Goal: Task Accomplishment & Management: Manage account settings

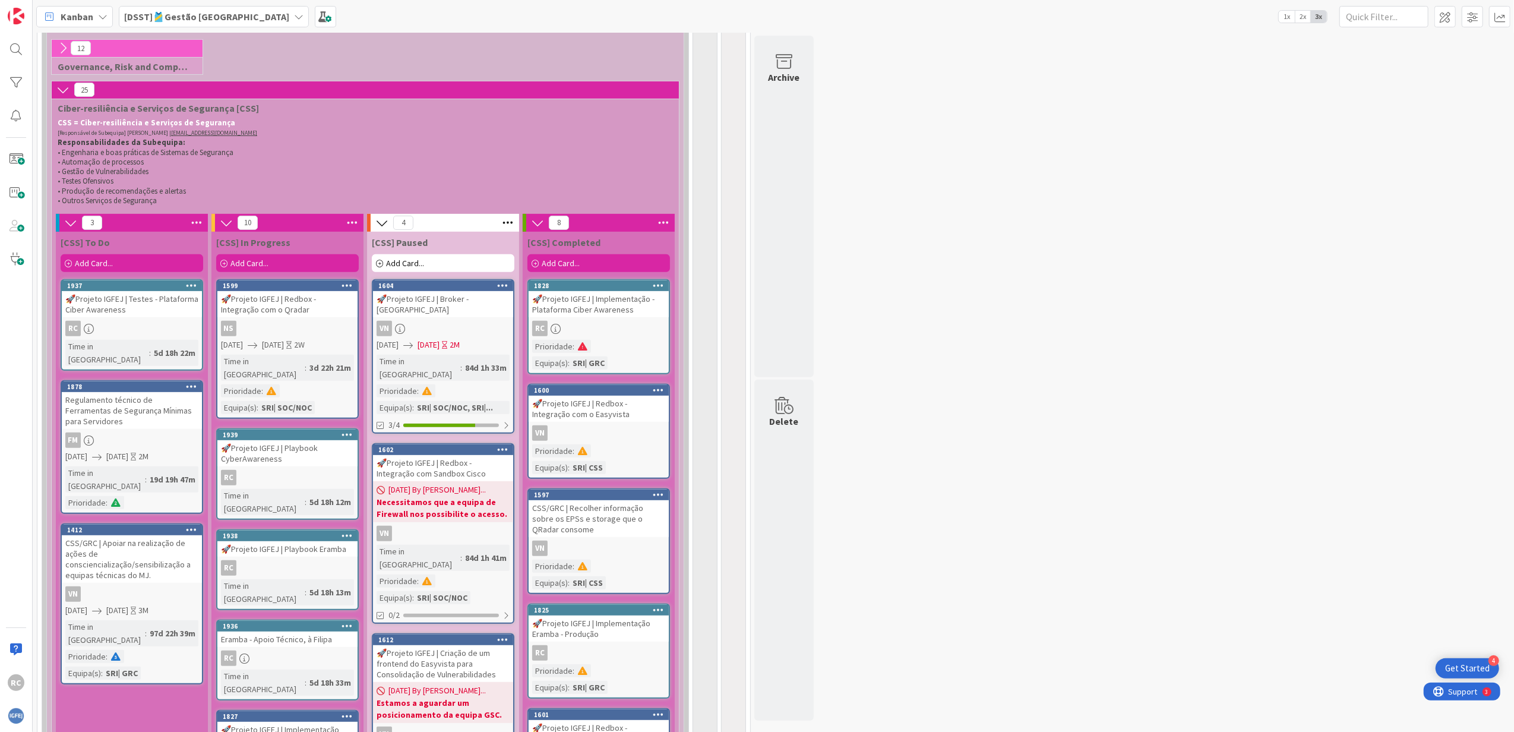
scroll to position [311, 0]
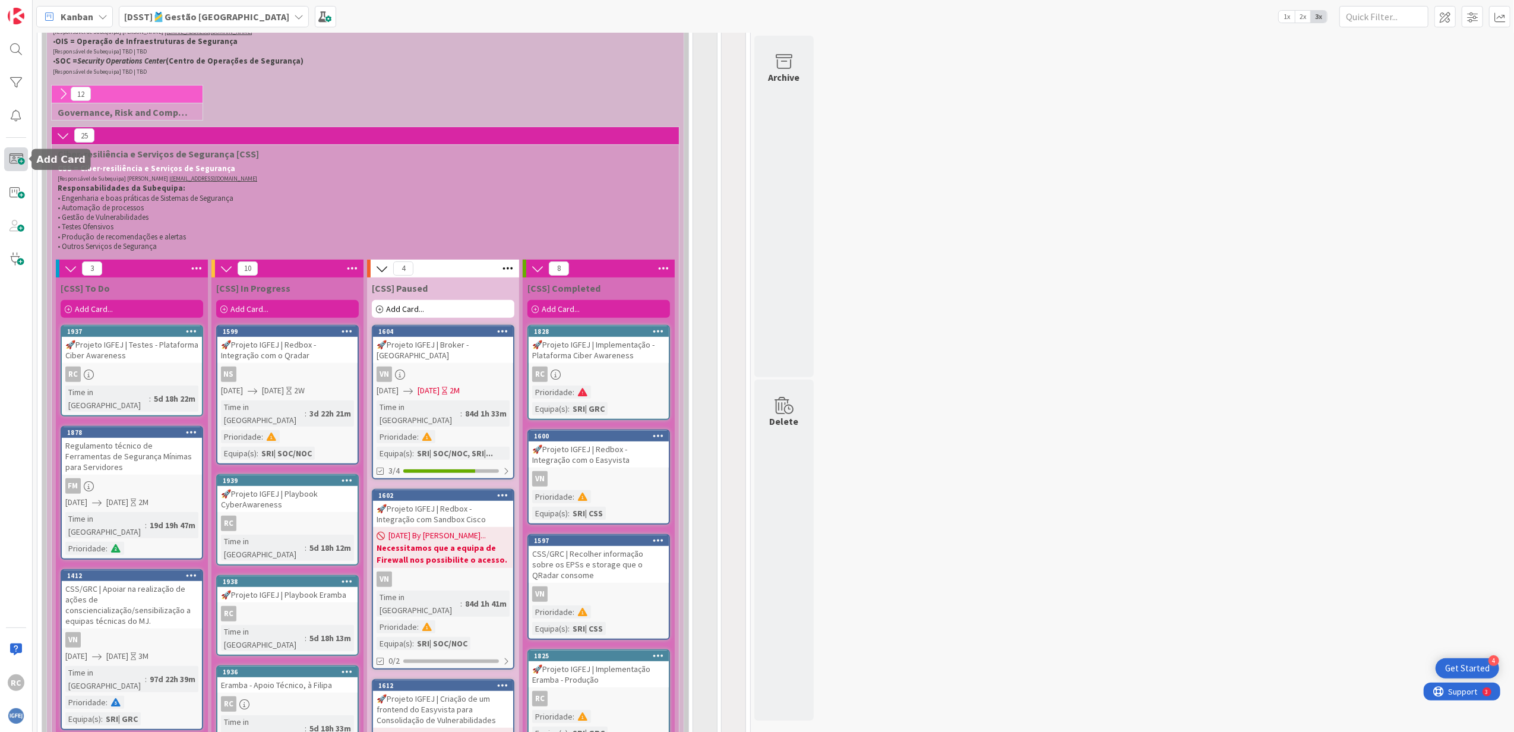
click at [17, 163] on span at bounding box center [16, 159] width 24 height 24
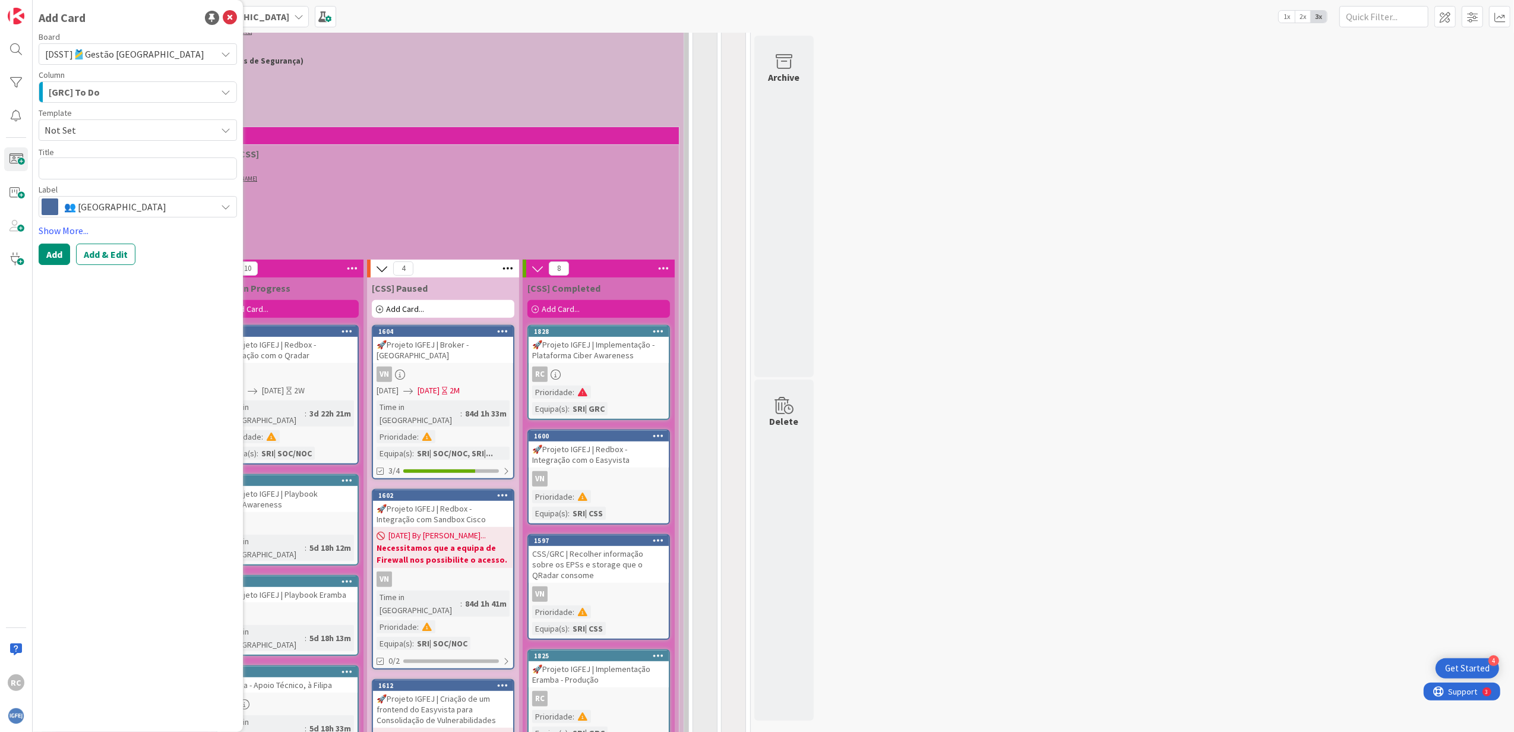
click at [146, 93] on div "[GRC] To Do" at bounding box center [131, 92] width 171 height 19
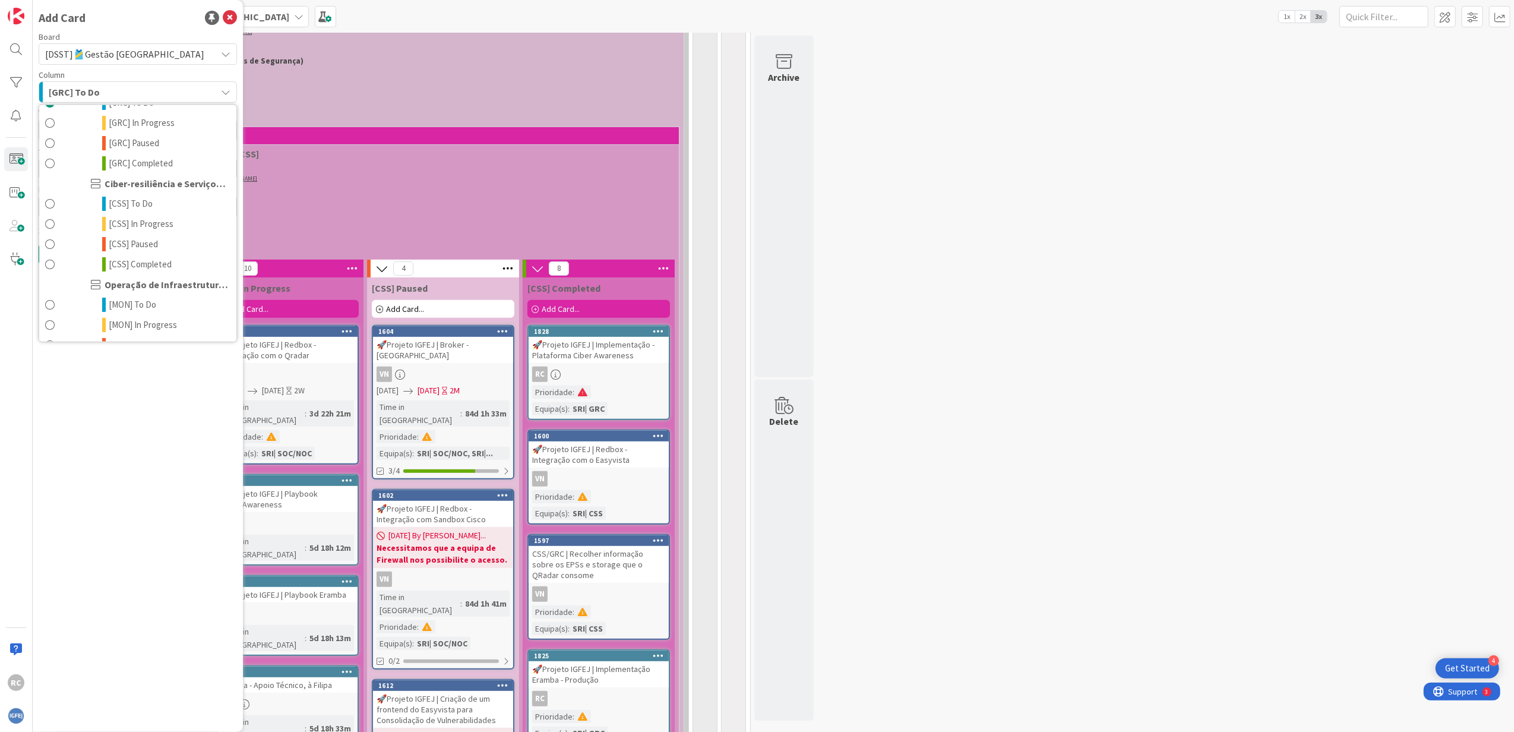
scroll to position [119, 0]
click at [153, 198] on span "[CSS] In Progress" at bounding box center [141, 203] width 65 height 14
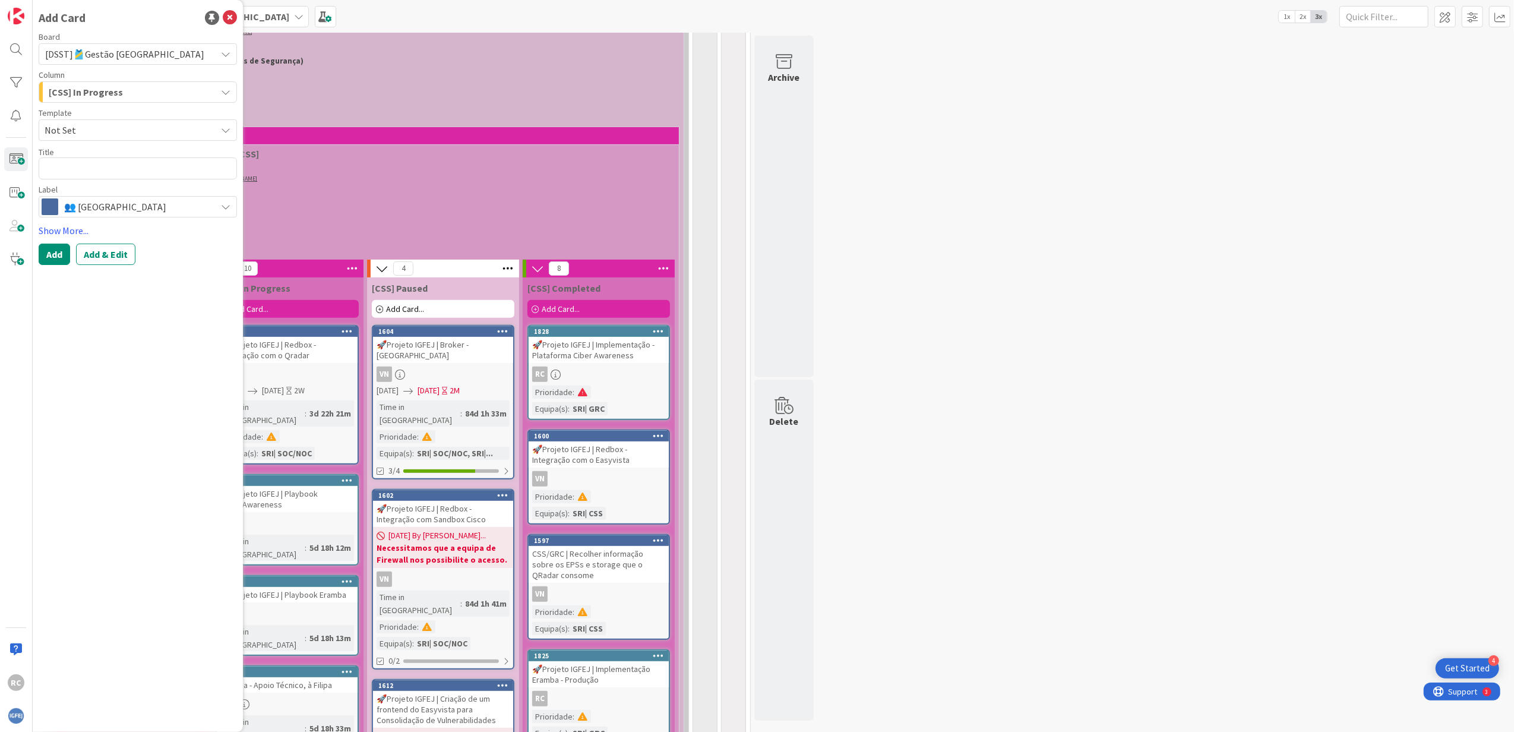
click at [129, 138] on span "Not Set" at bounding box center [138, 129] width 198 height 21
click at [122, 172] on textarea at bounding box center [138, 168] width 198 height 22
type textarea "x"
type textarea "A"
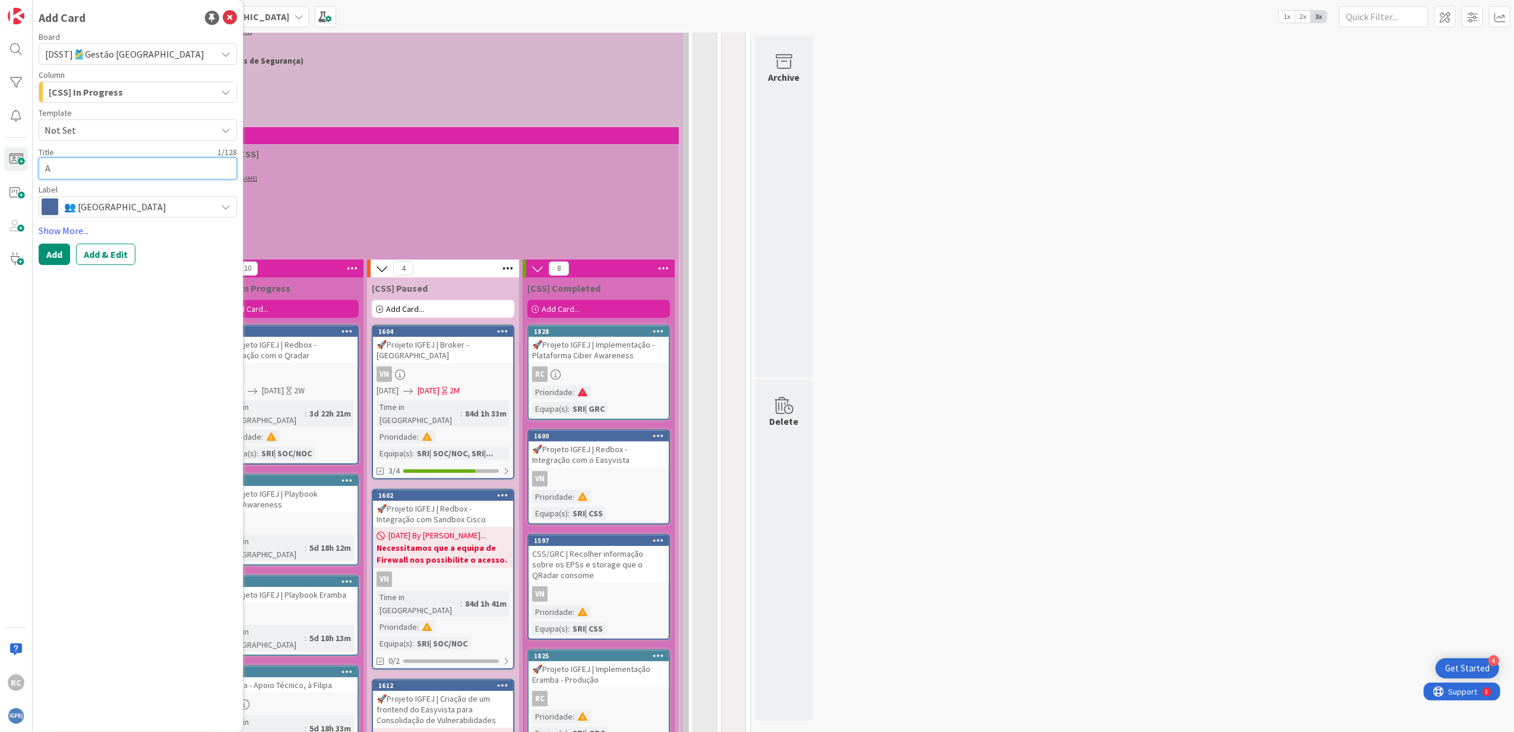
type textarea "x"
type textarea "An"
type textarea "x"
type textarea "Aná"
type textarea "x"
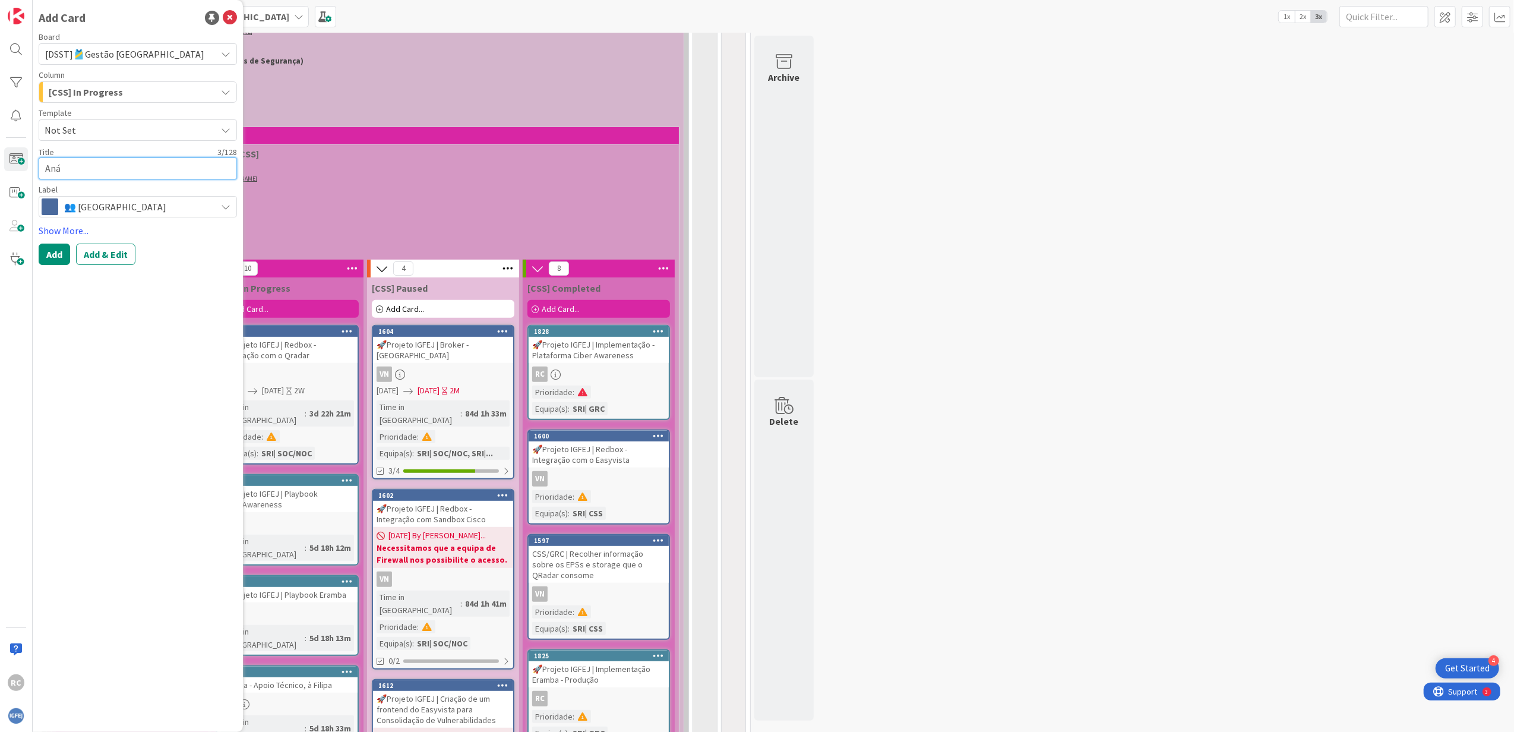
type textarea "Anál"
type textarea "x"
type textarea "Análi"
type textarea "x"
type textarea "Anális"
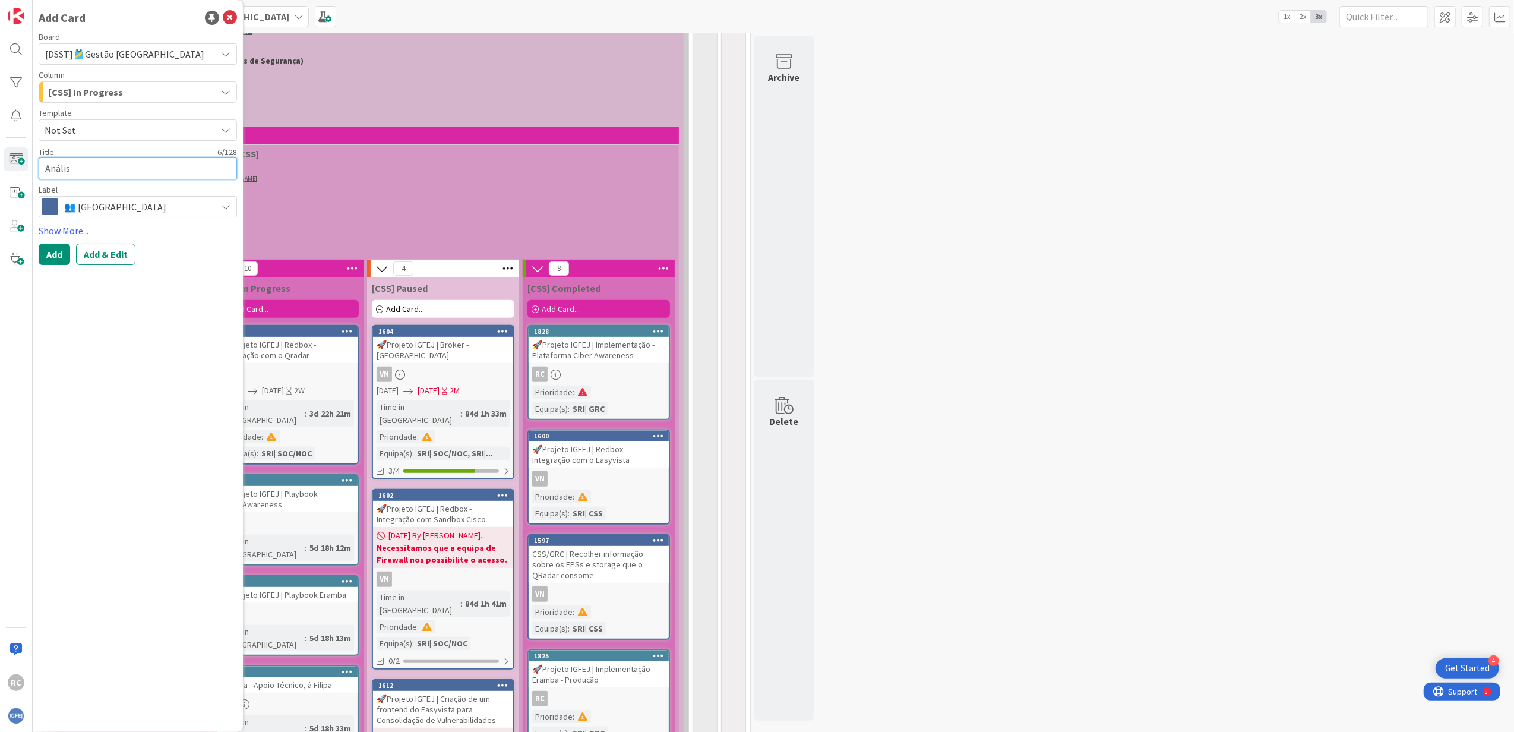
type textarea "x"
type textarea "Análise"
type textarea "x"
type textarea "Análise e"
type textarea "x"
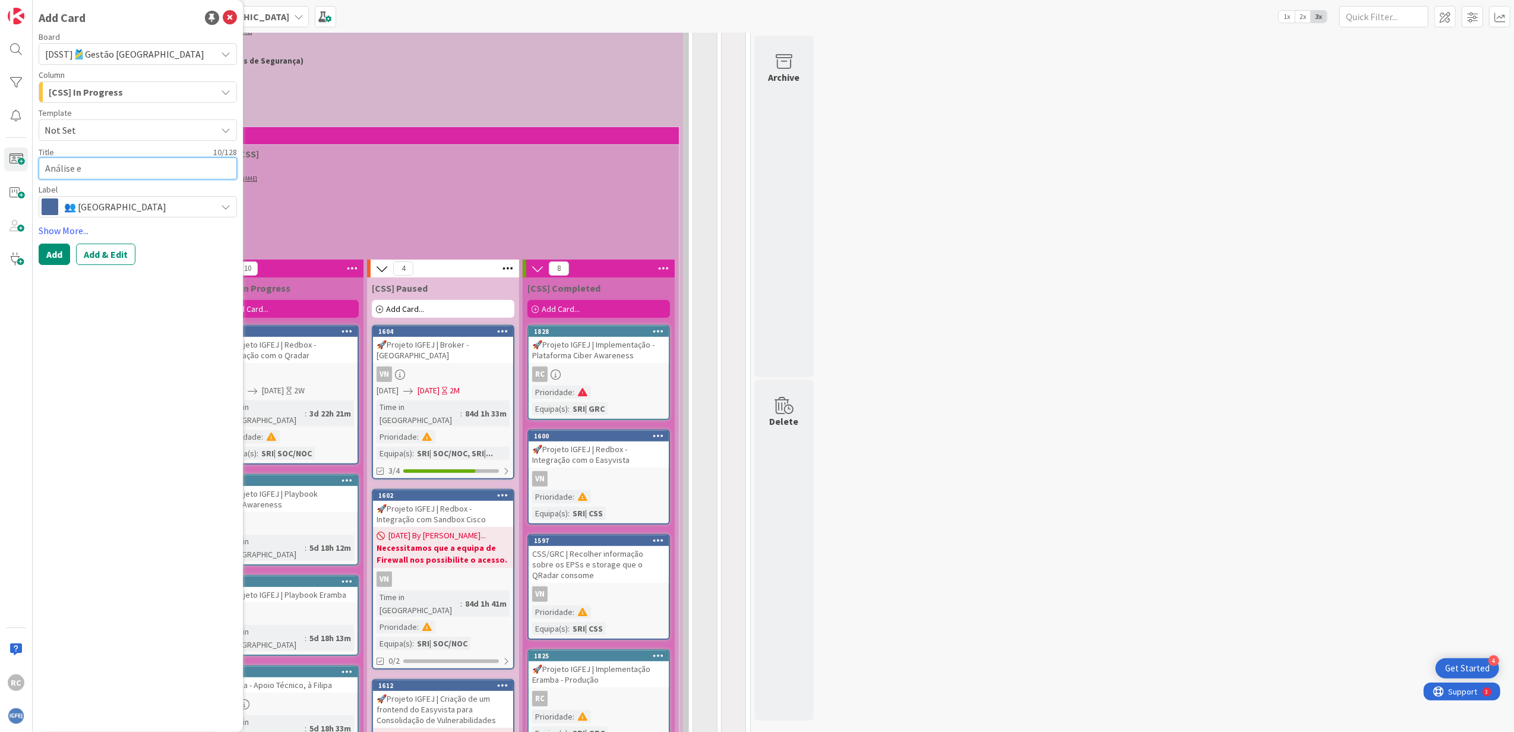
type textarea "Análise e r"
type textarea "x"
type textarea "Análise e re"
type textarea "x"
type textarea "Análise e rel"
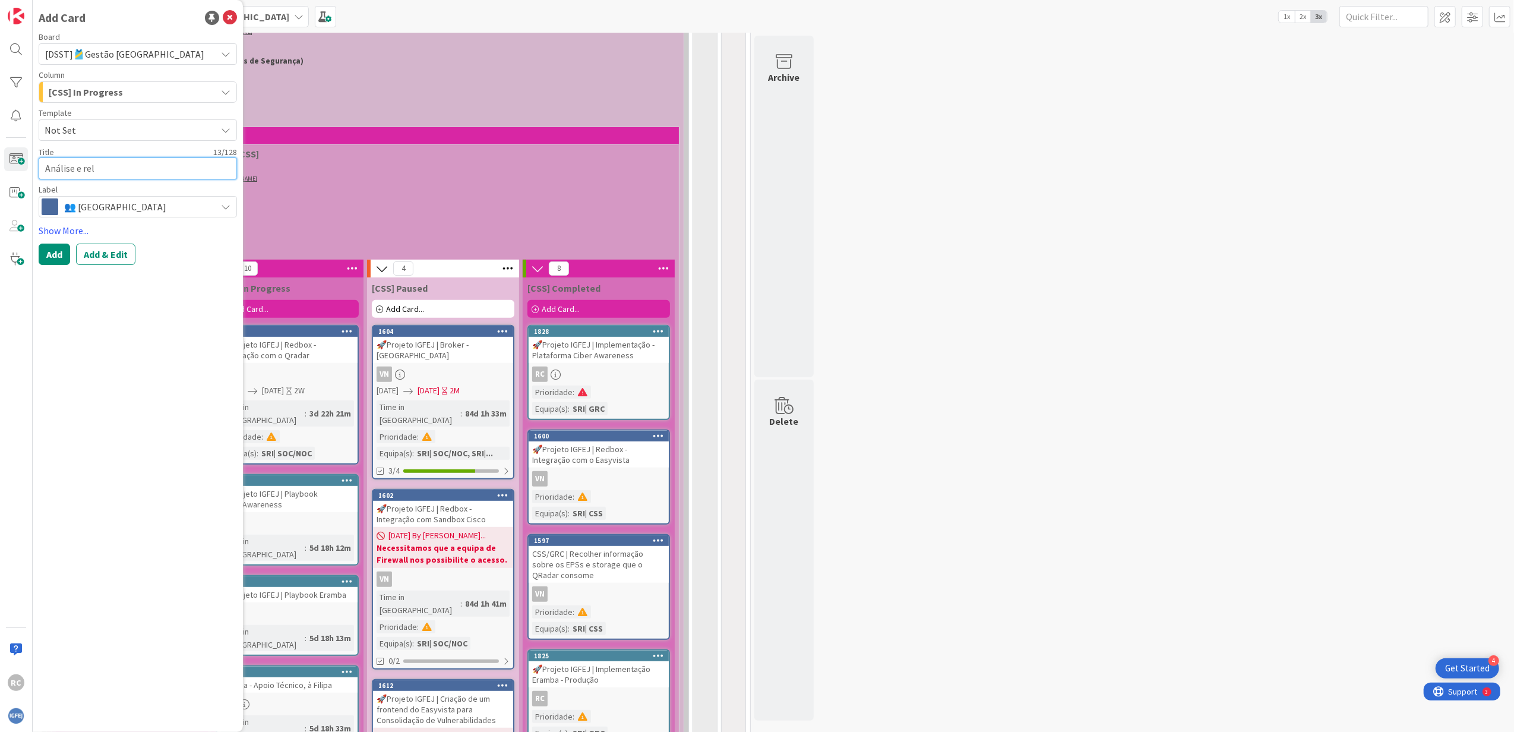
type textarea "x"
type textarea "Análise e [MEDICAL_DATA]"
type textarea "x"
type textarea "Análise e relat"
type textarea "x"
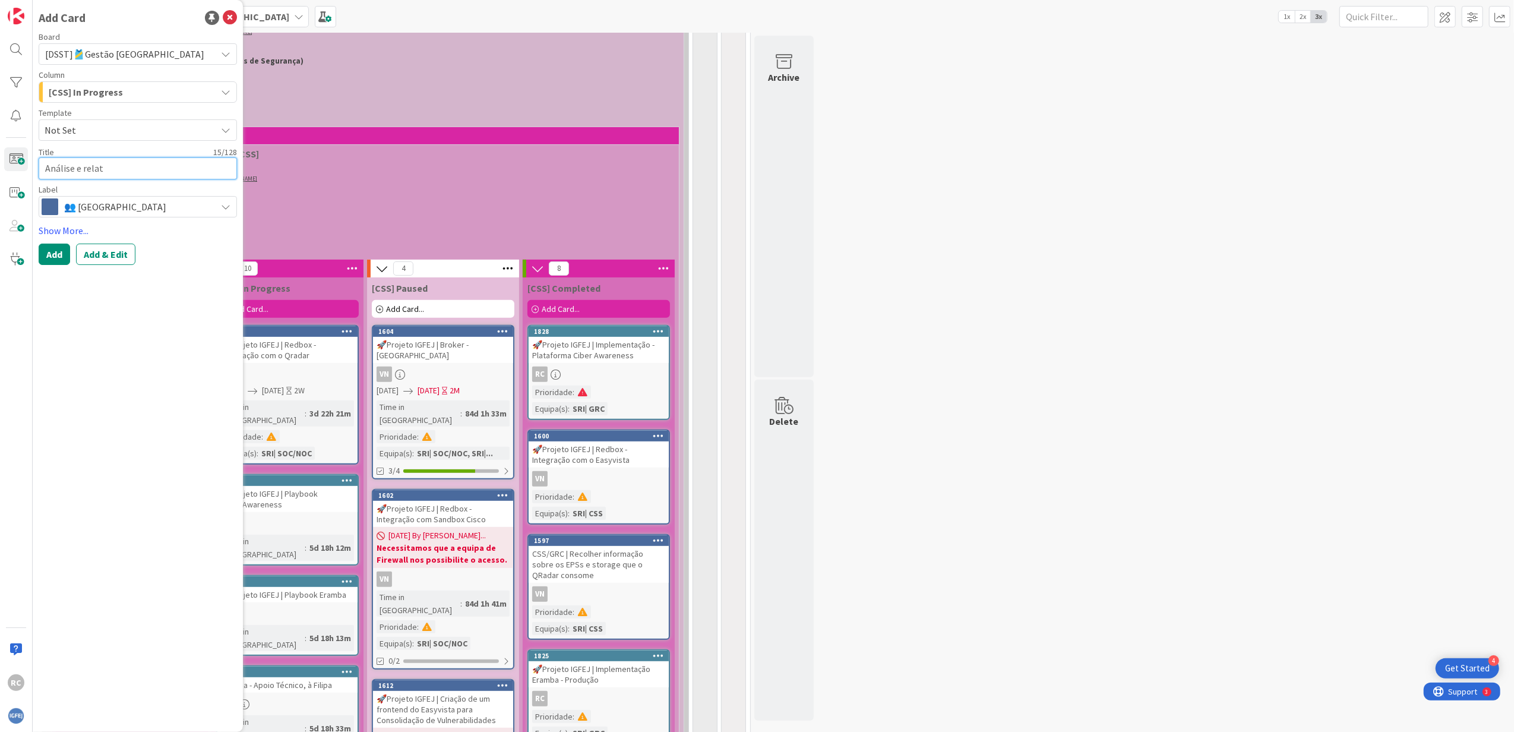
type textarea "Análise e relató"
type textarea "x"
type textarea "Análise e relatór"
type textarea "x"
type textarea "Análise e relatóri"
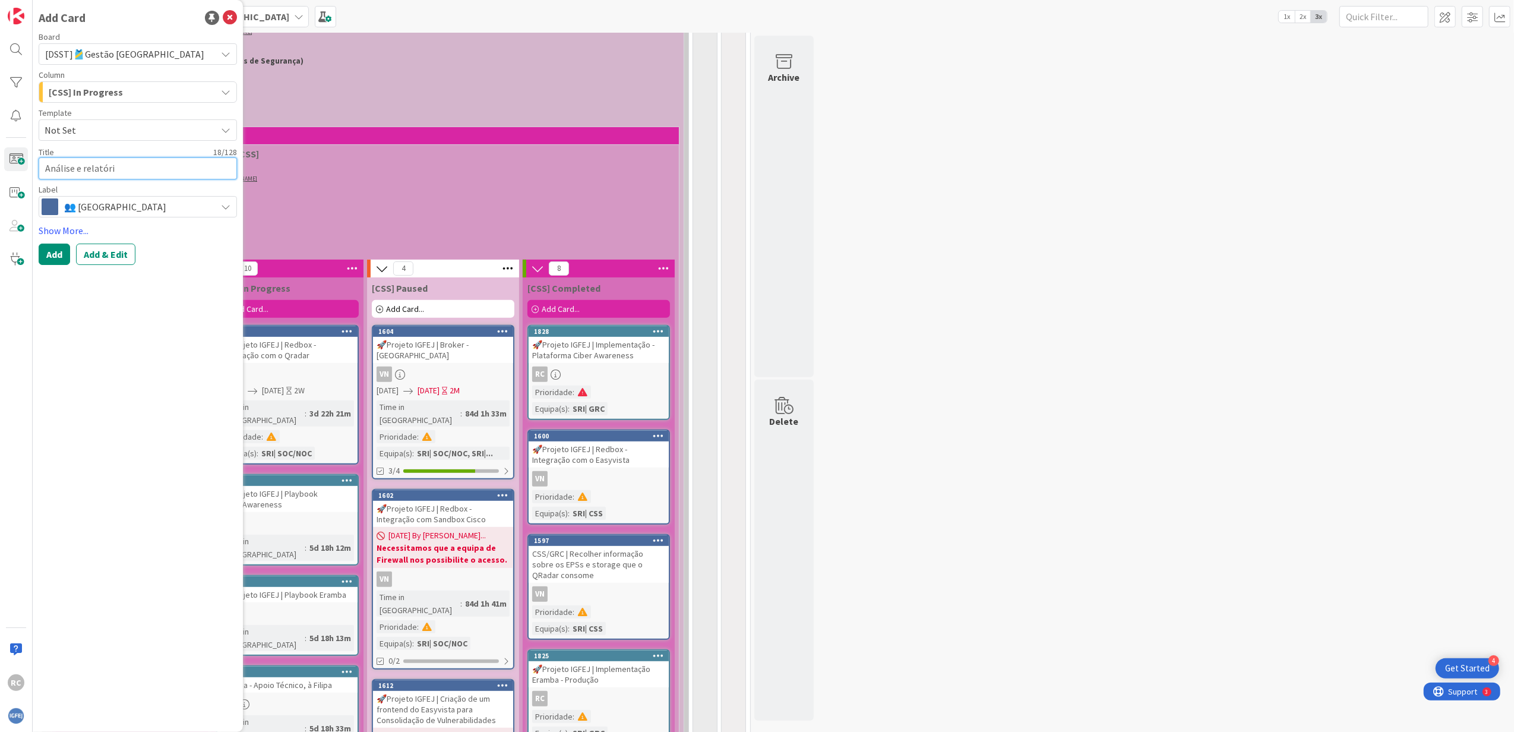
type textarea "x"
type textarea "Análise e relatório"
type textarea "x"
type textarea "Análise e relatóri"
type textarea "x"
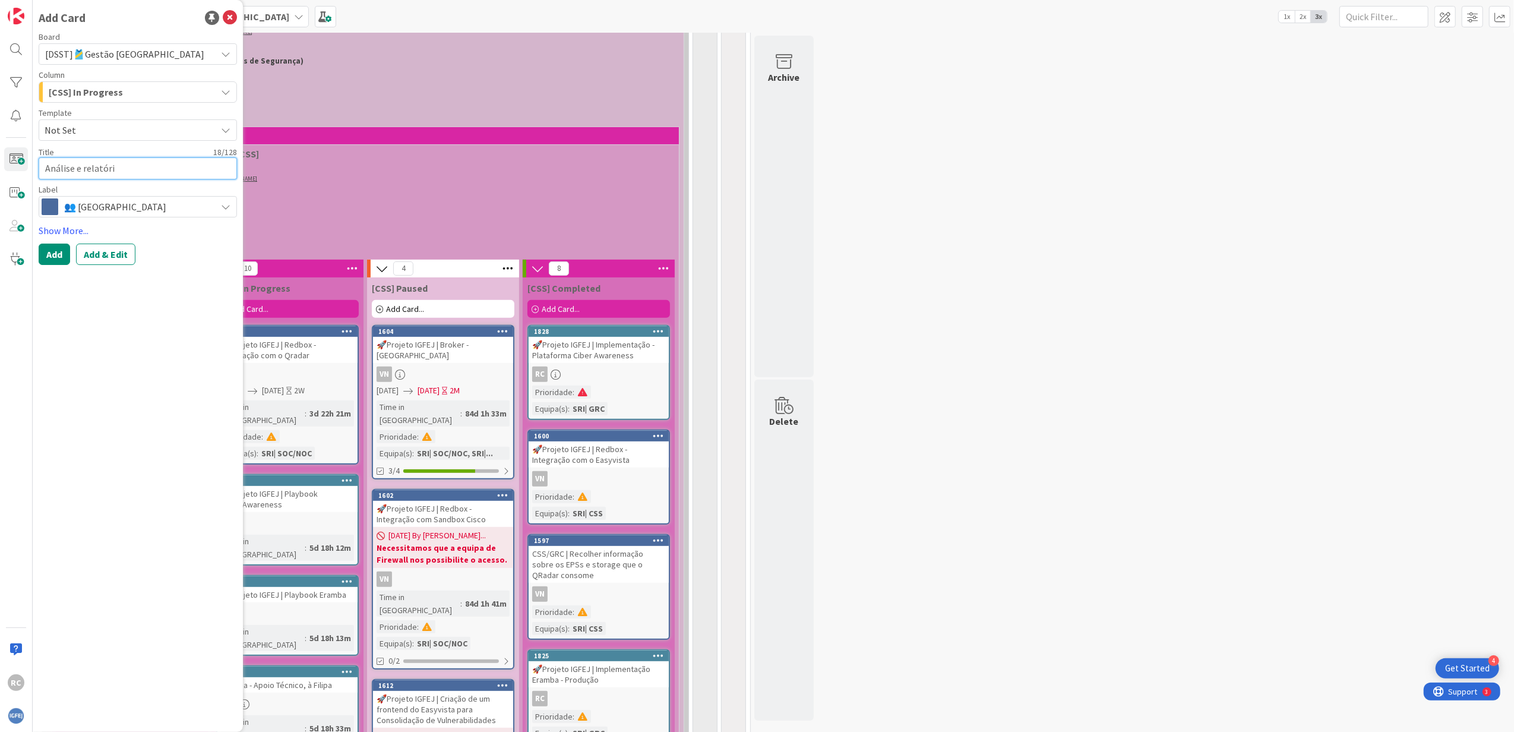
type textarea "Análise e relatór"
type textarea "x"
type textarea "Análise e relató"
type textarea "x"
type textarea "Análise e relat"
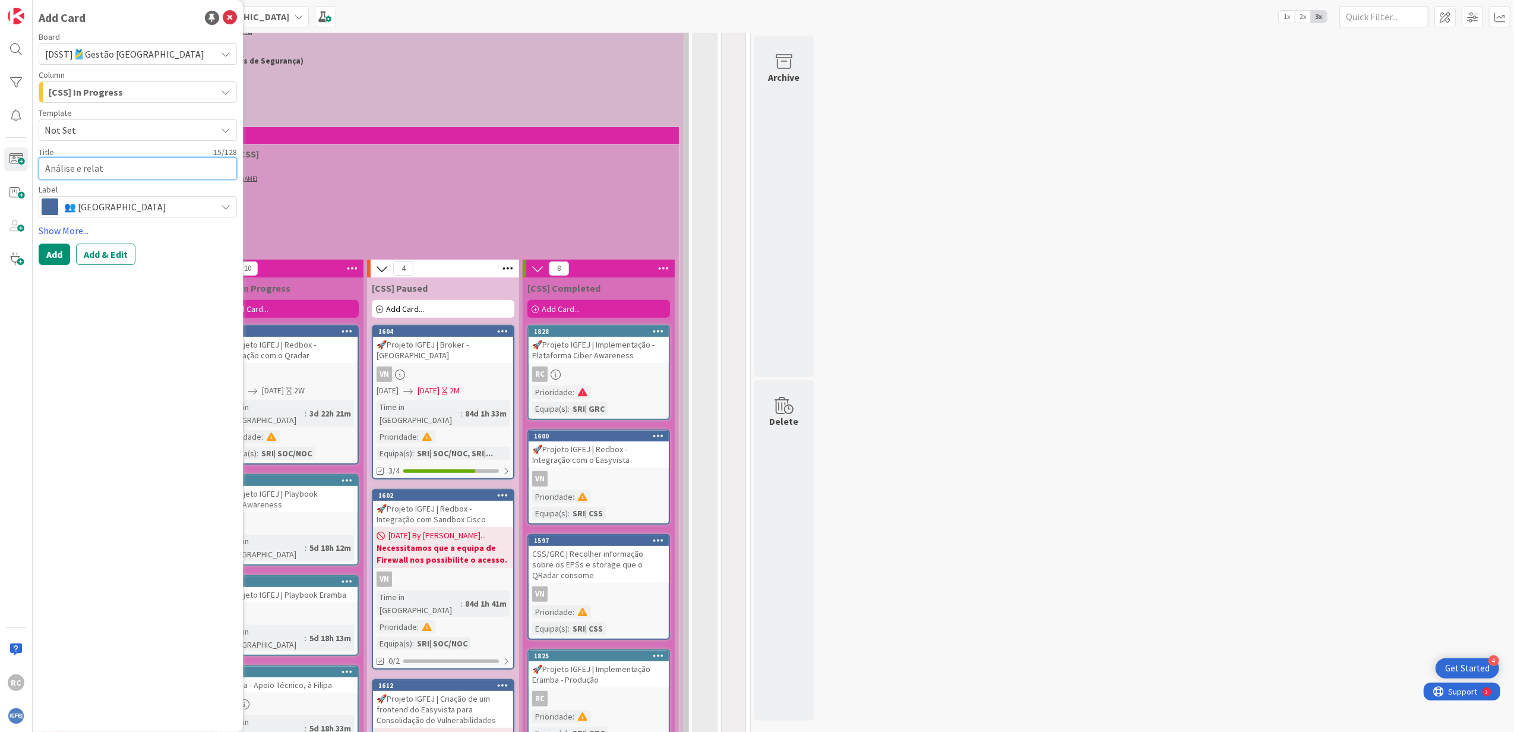
type textarea "x"
type textarea "Análise e [MEDICAL_DATA]"
type textarea "x"
type textarea "Análise e rel"
type textarea "x"
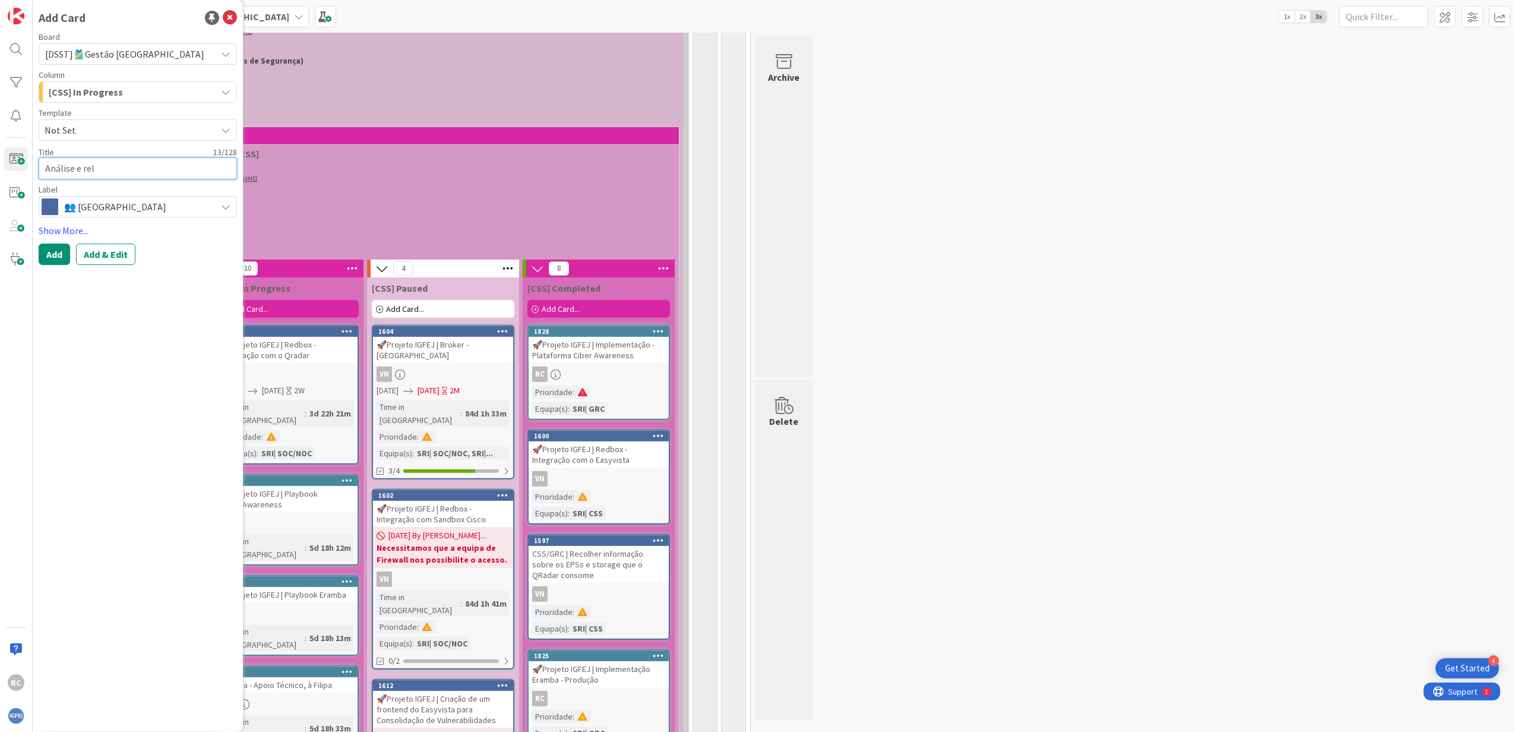
type textarea "Análise e re"
type textarea "x"
type textarea "Análise e r"
type textarea "x"
type textarea "Análise e"
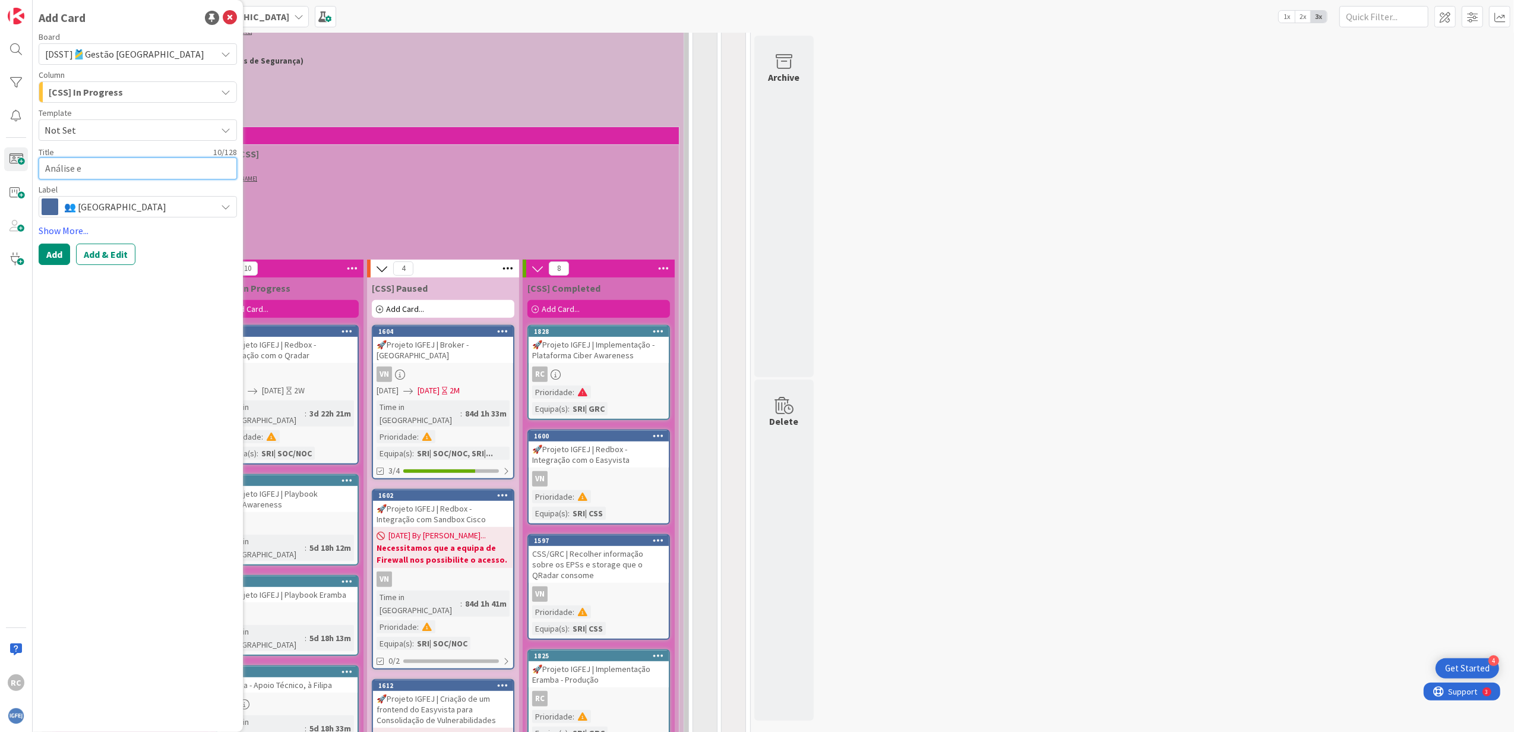
type textarea "x"
type textarea "Análise e"
type textarea "x"
type textarea "Análise"
type textarea "x"
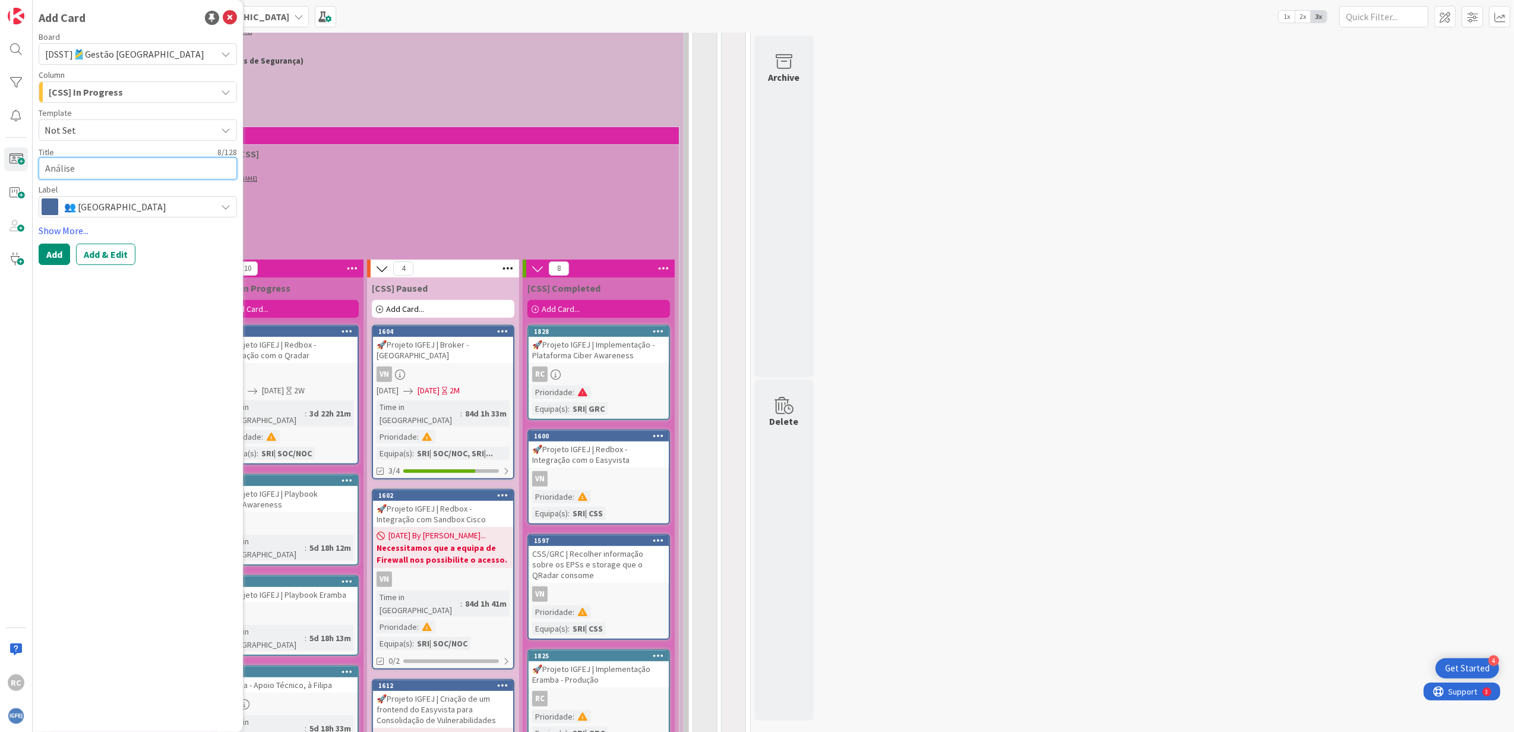
type textarea "Análise"
type textarea "x"
type textarea "Análise,"
type textarea "x"
type textarea "Análise,"
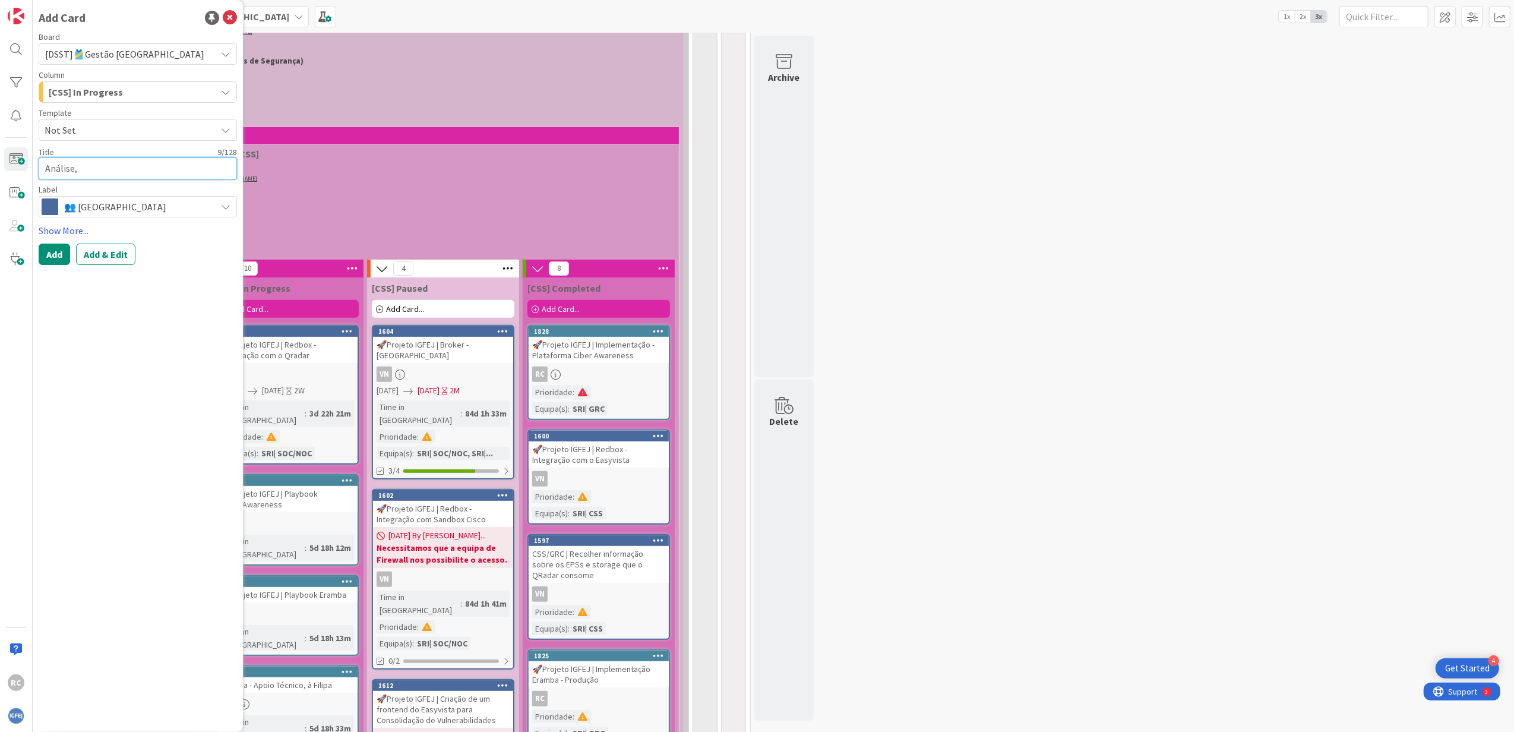
type textarea "x"
type textarea "Análise, r"
type textarea "x"
type textarea "Análise,"
type textarea "x"
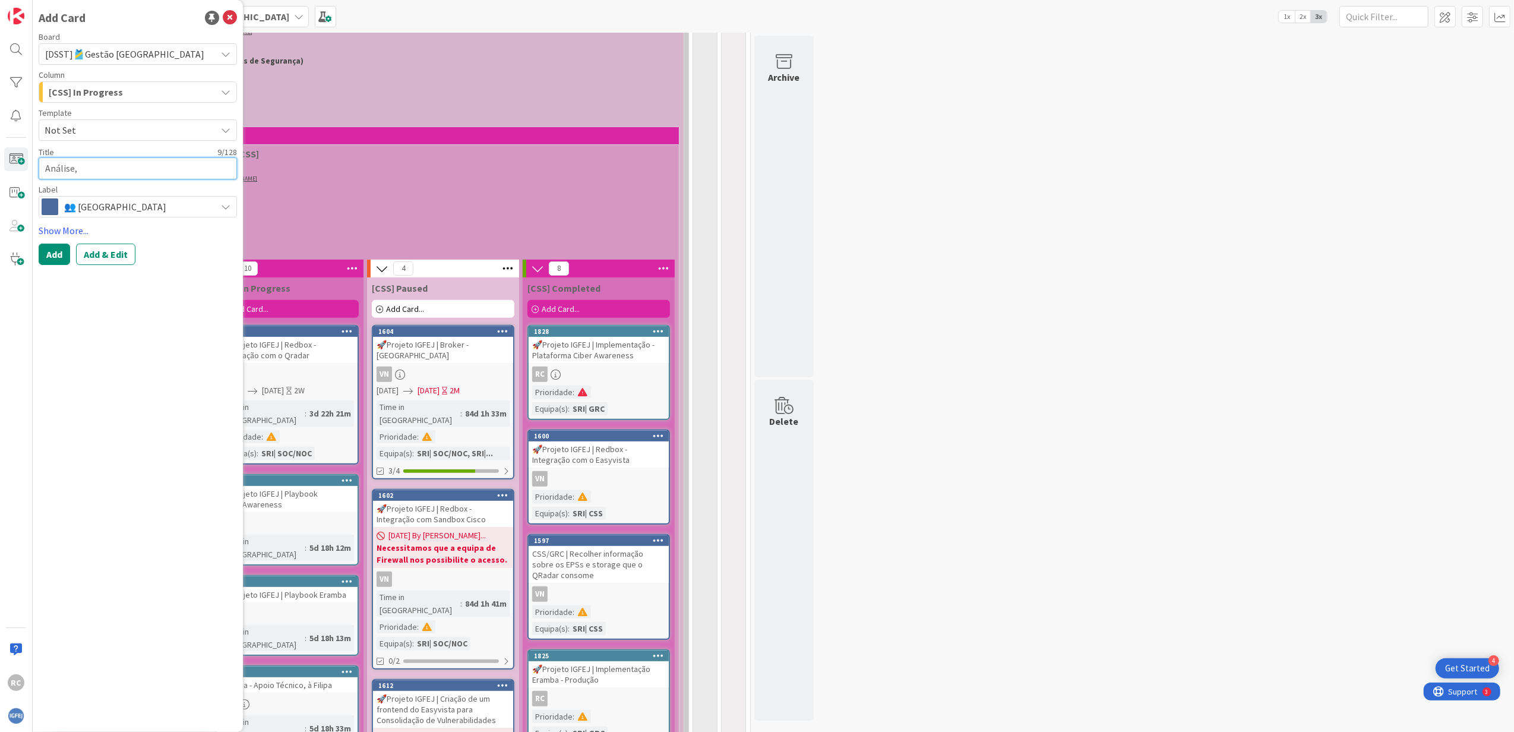
type textarea "Análise, c"
type textarea "x"
type textarea "Análise, co"
type textarea "x"
type textarea "Análise, com"
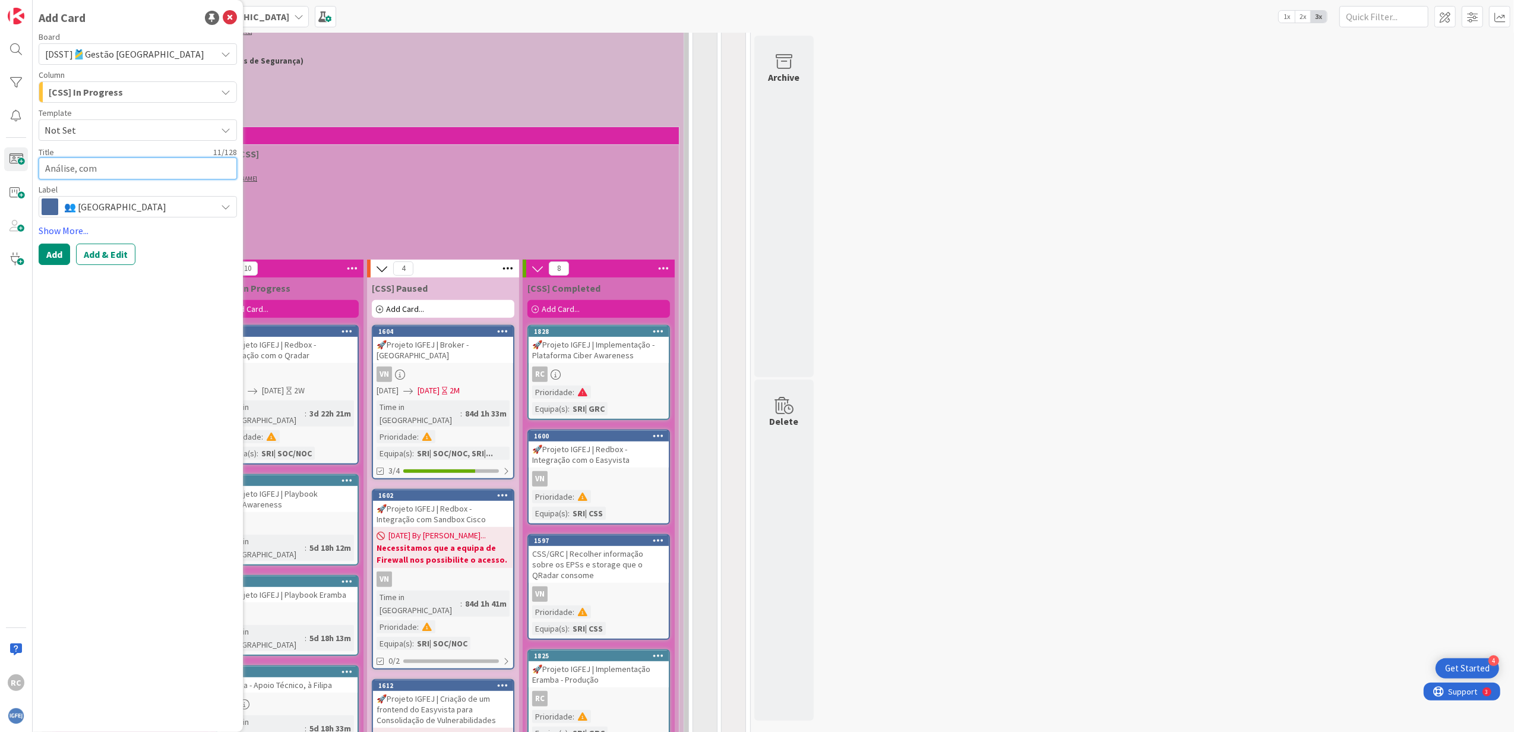
type textarea "x"
type textarea "Análise, comu"
type textarea "x"
type textarea "Análise, comun"
type textarea "x"
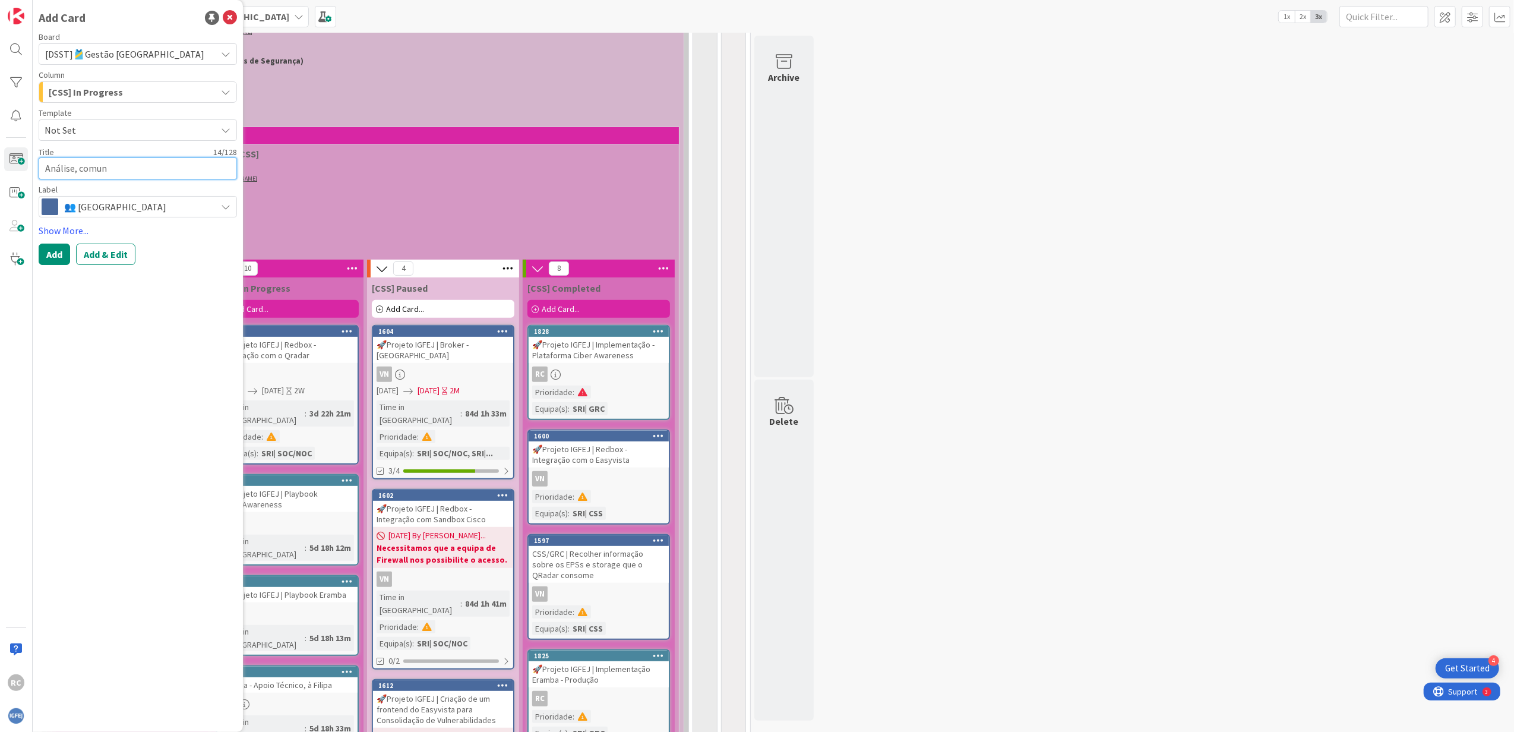
type textarea "Análise, comuni"
type textarea "x"
type textarea "Análise, comunic"
type textarea "x"
type textarea "Análise, comunica"
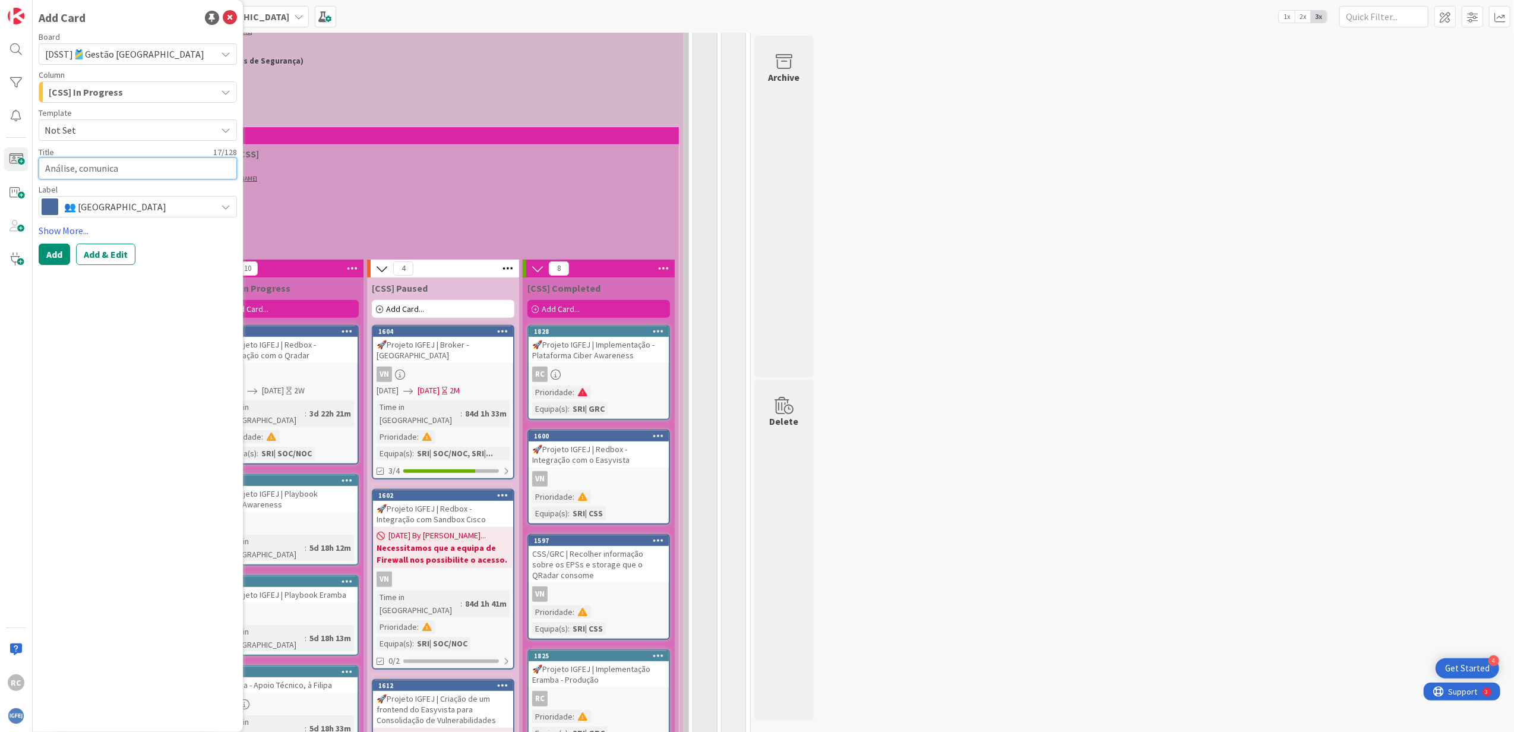
type textarea "x"
type textarea "Análise, comunicaç"
type textarea "x"
type textarea "Análise, comunicaçã"
type textarea "x"
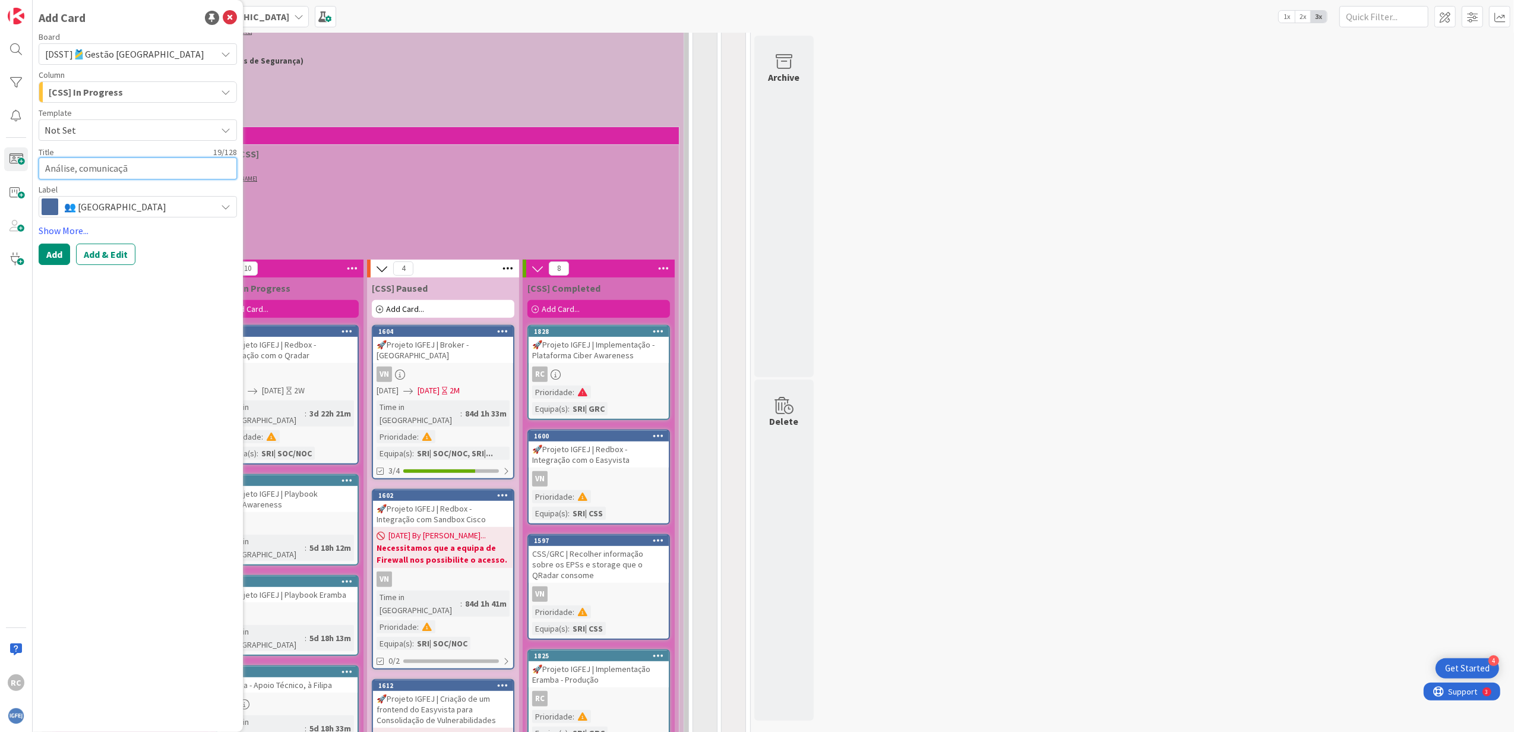
type textarea "Análise, comunicação"
type textarea "x"
type textarea "Análise, comunicação"
type textarea "x"
type textarea "Análise, comunicação"
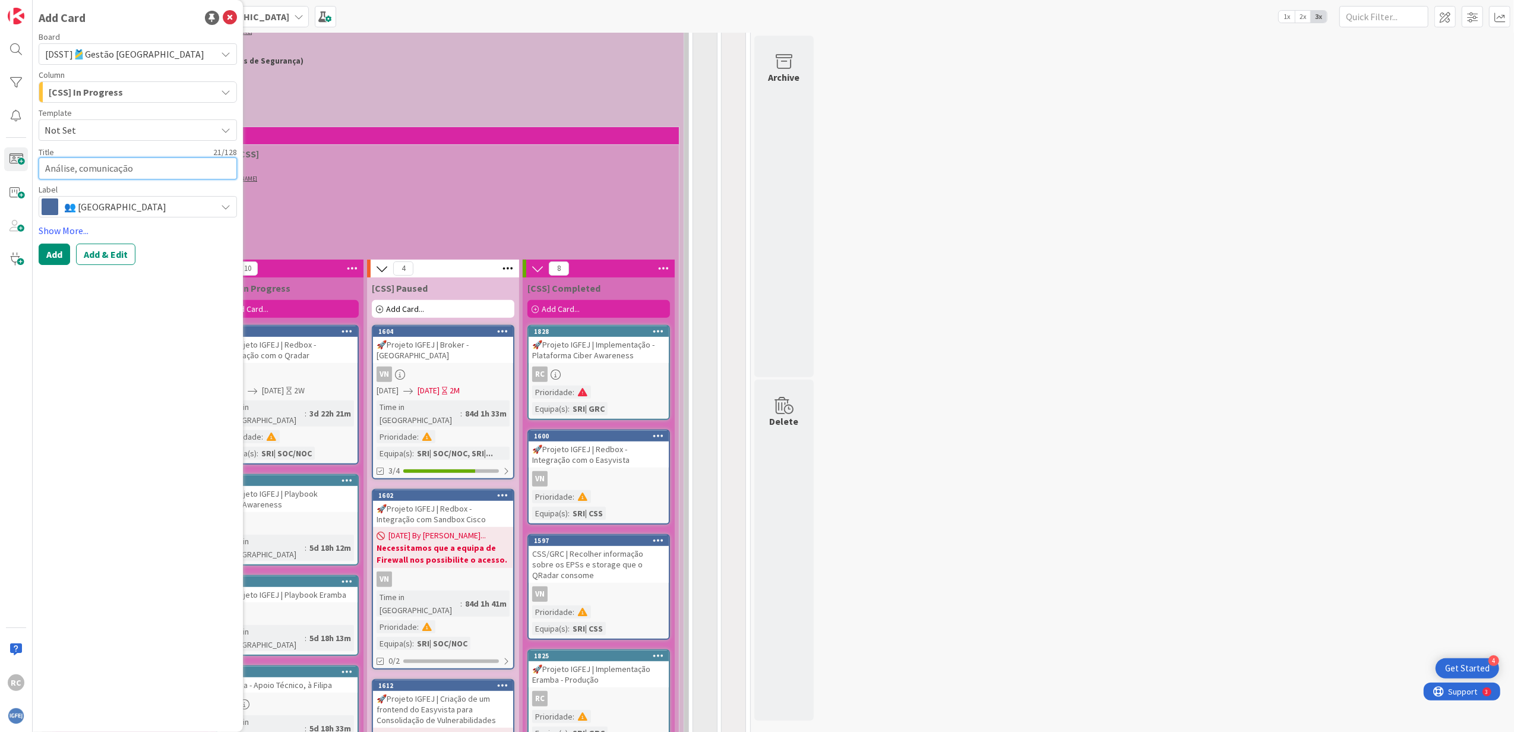
type textarea "x"
type textarea "Análise, comunicaçã"
type textarea "x"
type textarea "Análise, comunicaç"
type textarea "x"
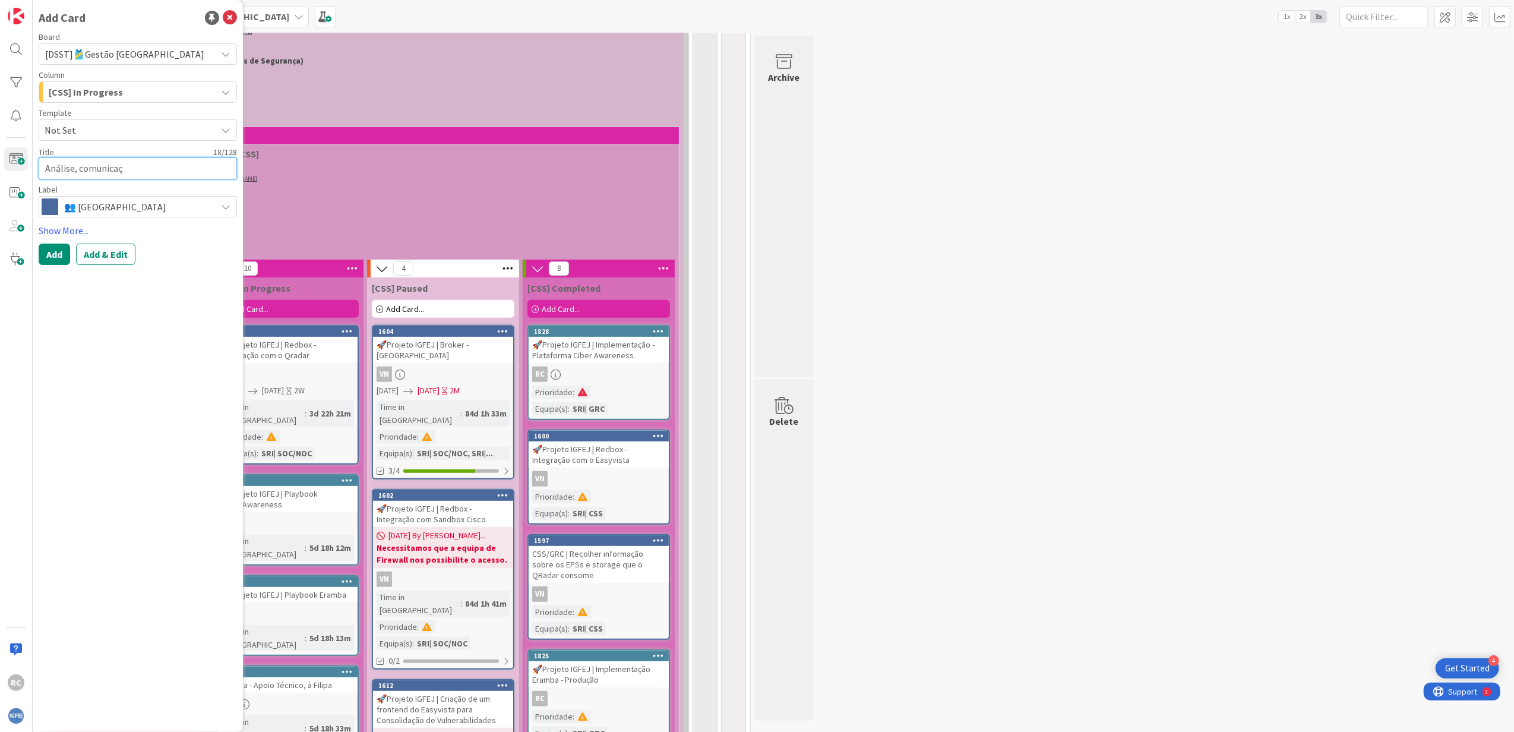
type textarea "Análise, comunica"
type textarea "x"
type textarea "Análise, comunic"
type textarea "x"
type textarea "Análise, comuni"
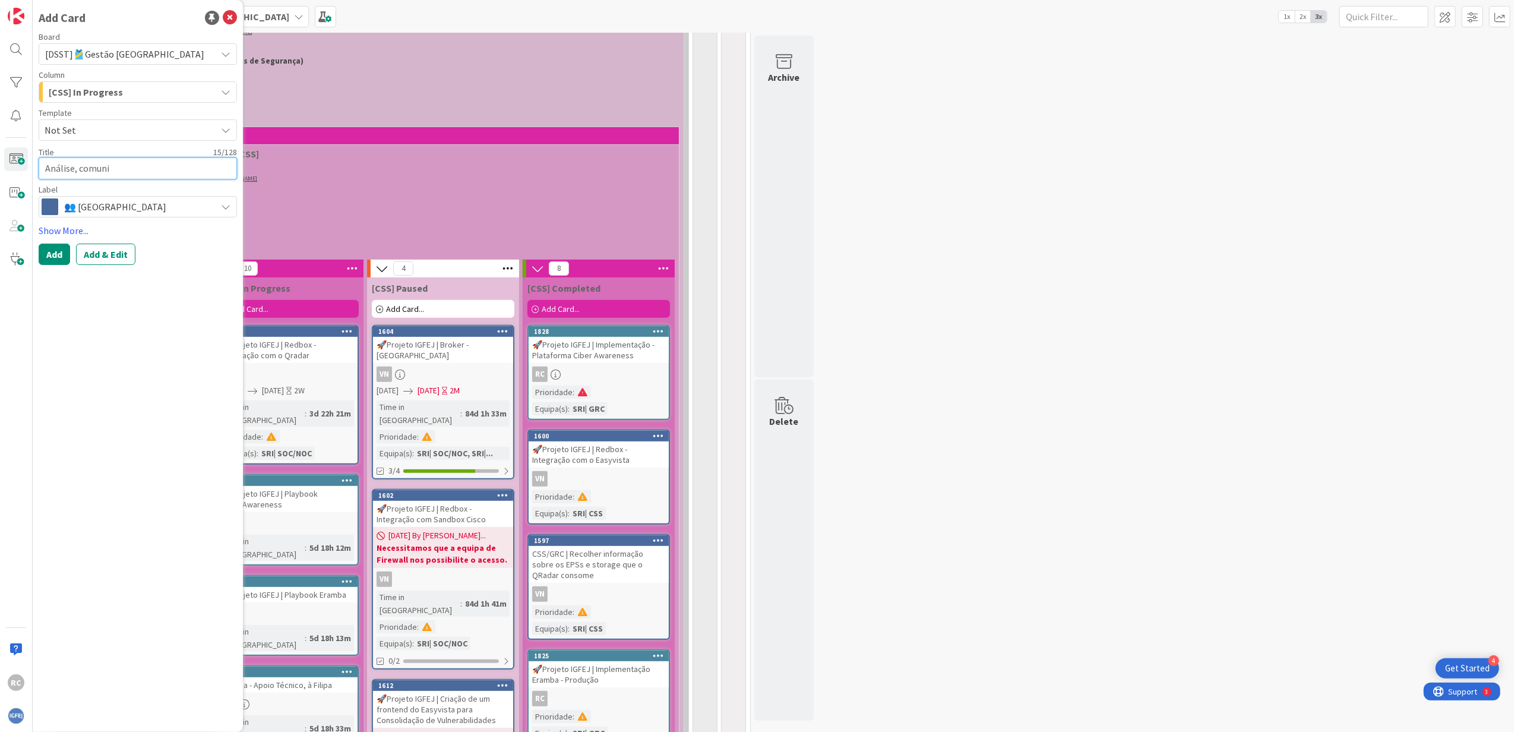
type textarea "x"
type textarea "Análise, comun"
type textarea "x"
type textarea "Análise, comu"
type textarea "x"
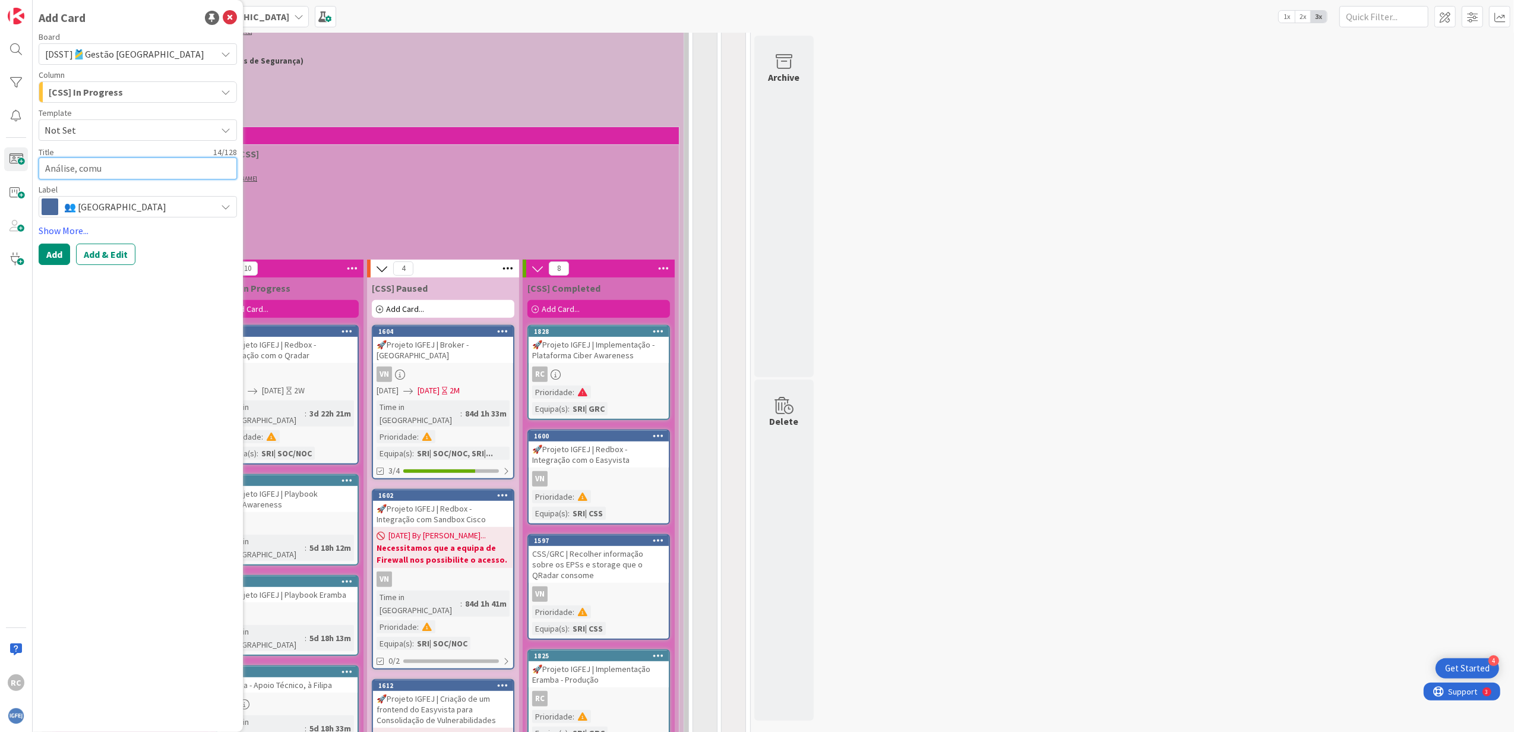
type textarea "Análise, com"
type textarea "x"
type textarea "Análise, co"
type textarea "x"
type textarea "Análise, c"
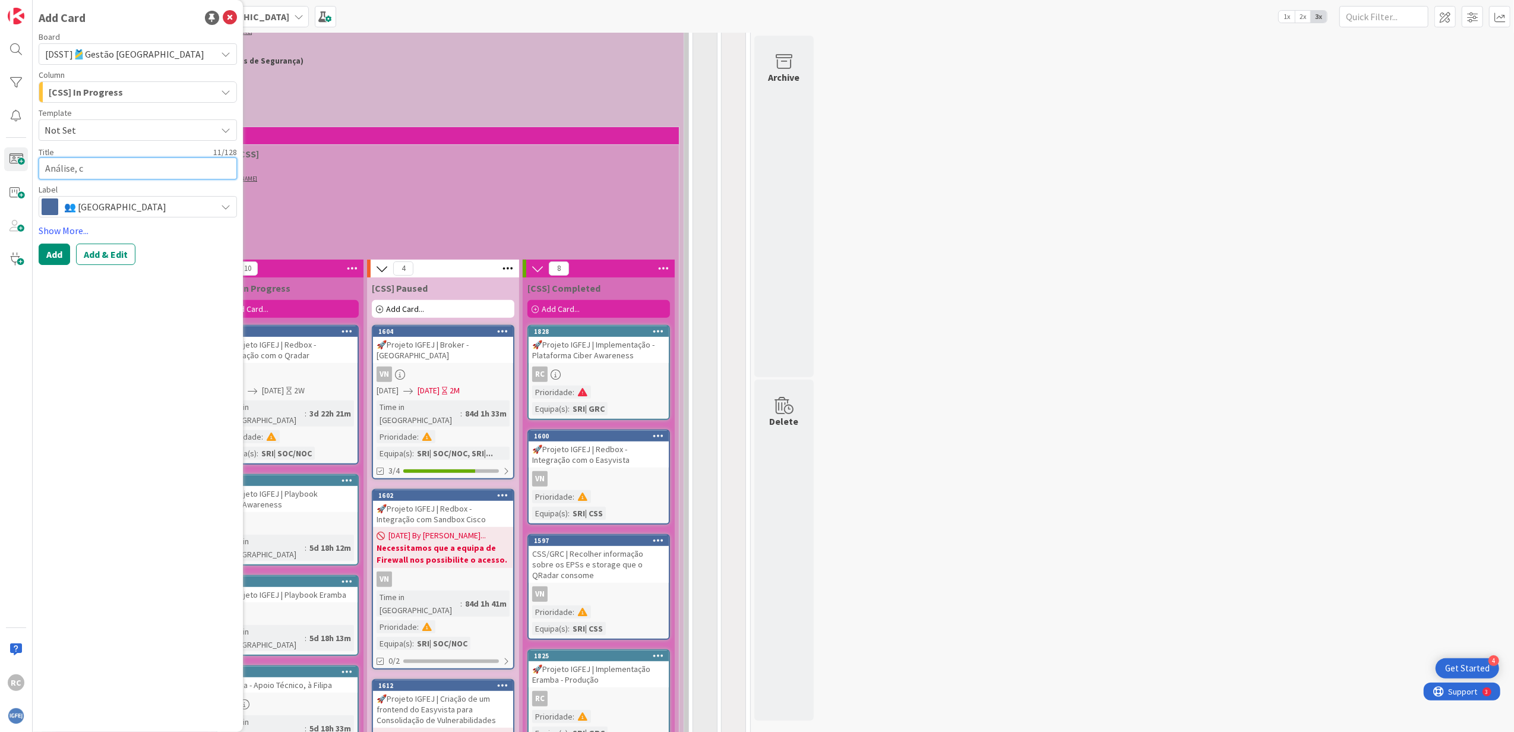
type textarea "x"
type textarea "Análise,"
type textarea "x"
type textarea "Análise,"
type textarea "x"
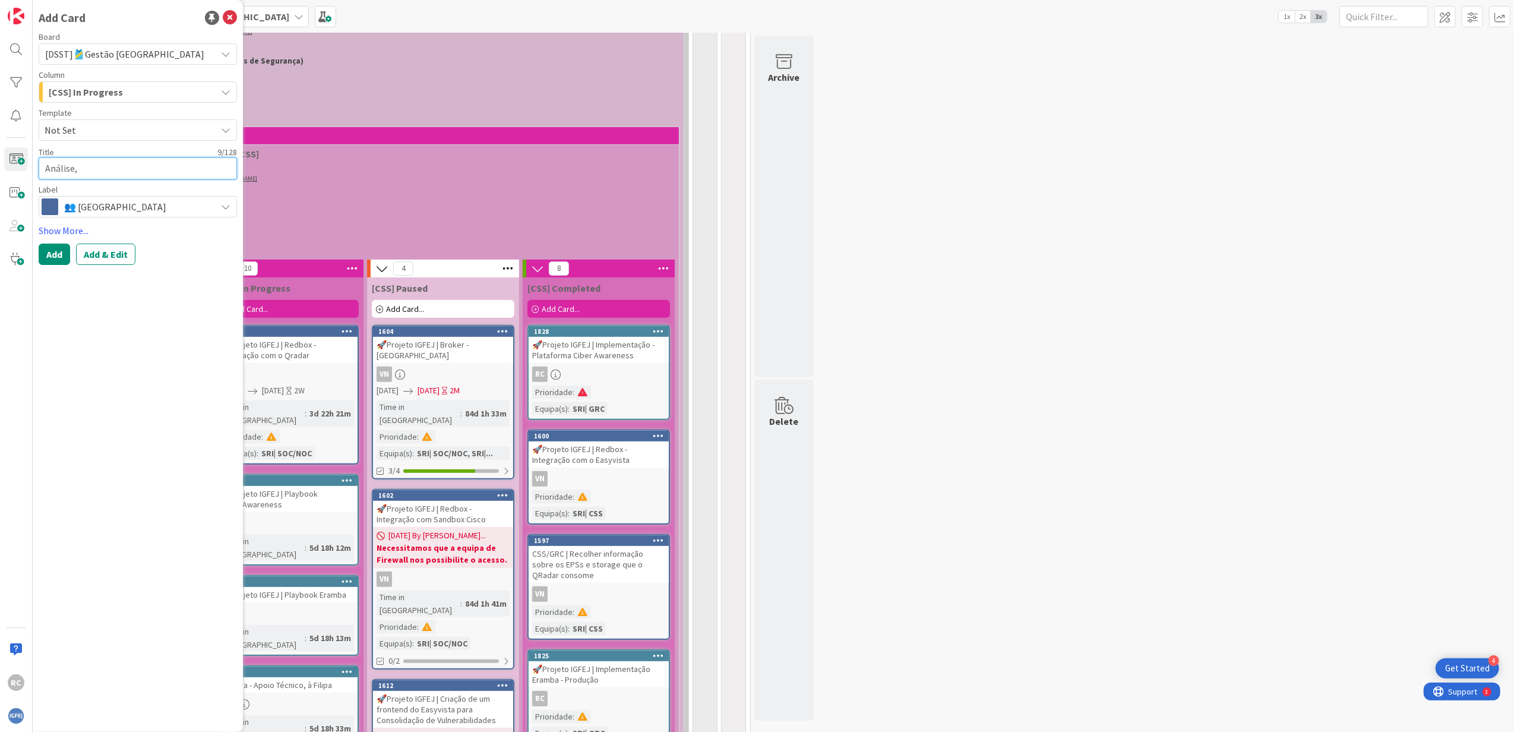
type textarea "Análise"
type textarea "x"
type textarea "Anális"
type textarea "x"
type textarea "Análi"
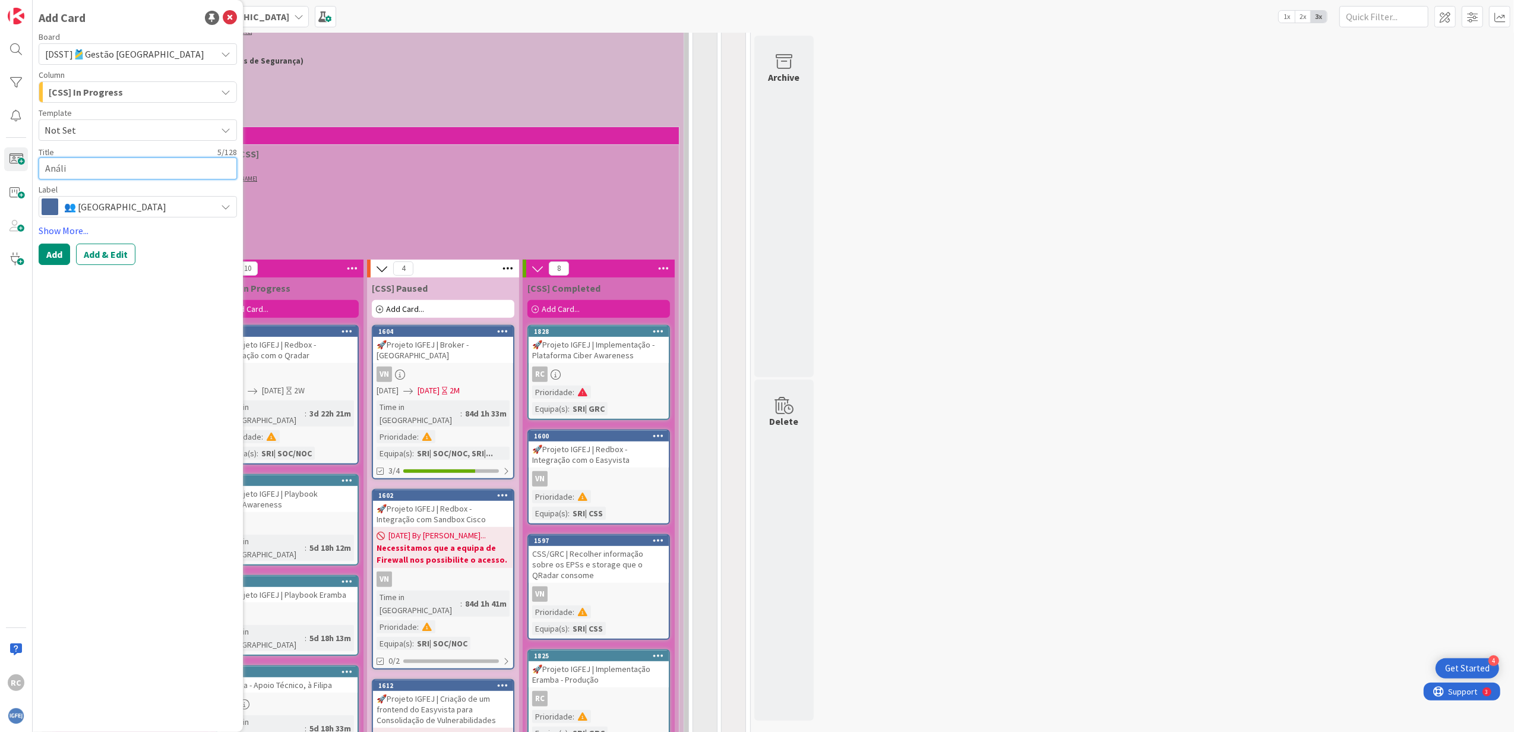
type textarea "x"
type textarea "Anál"
type textarea "x"
type textarea "Aná"
type textarea "x"
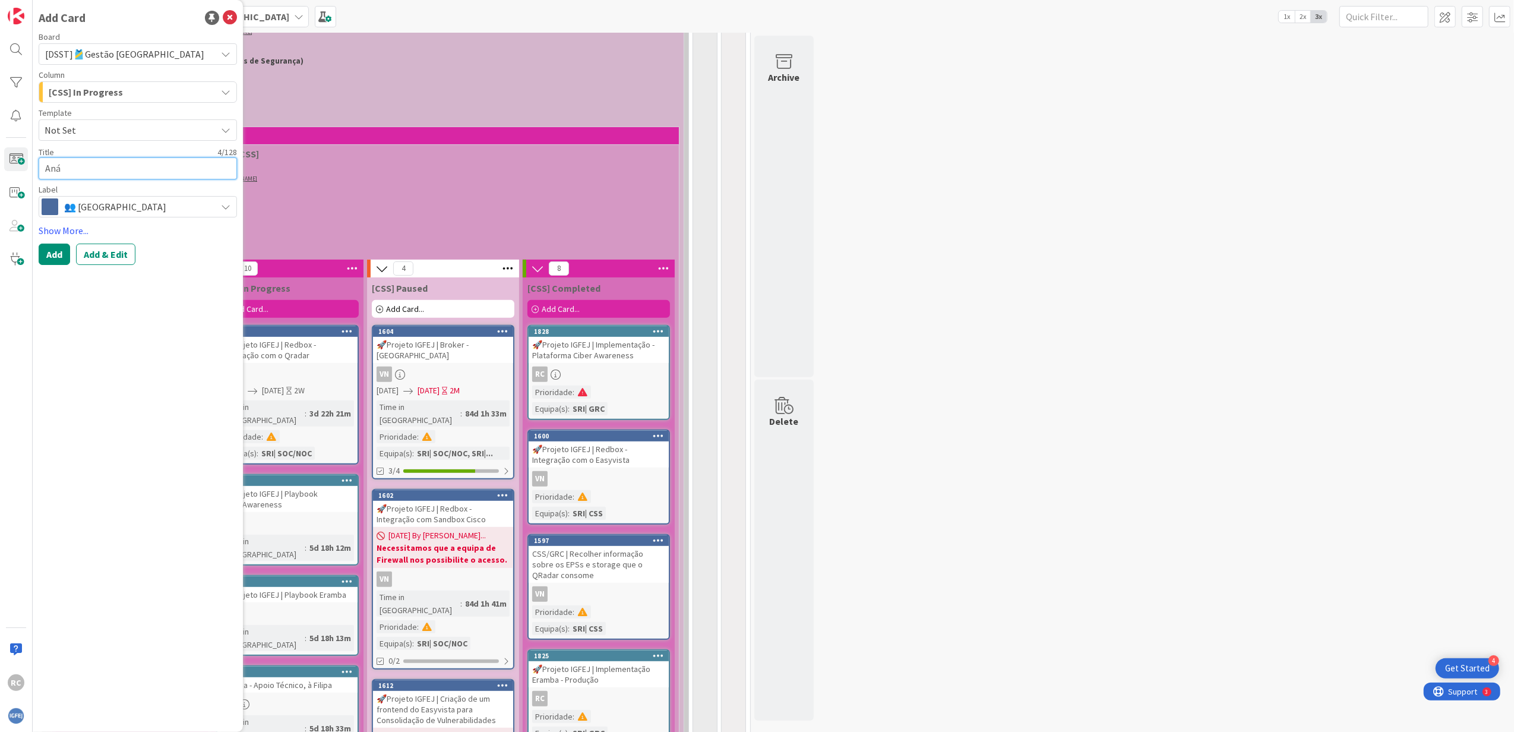
type textarea "An"
type textarea "x"
type textarea "A"
type textarea "x"
type textarea "V"
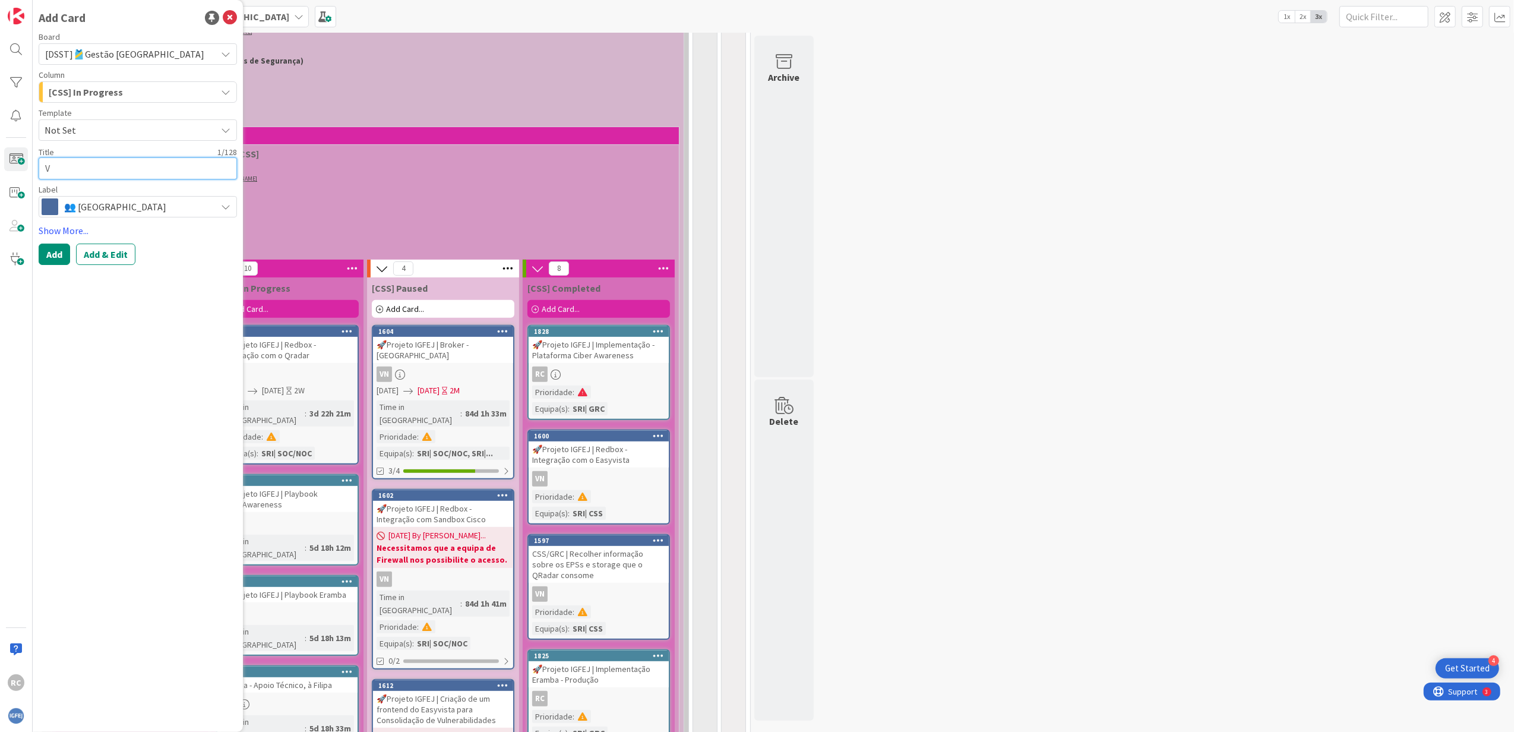
type textarea "x"
type textarea "Vu"
type textarea "x"
type textarea "Vul"
type textarea "x"
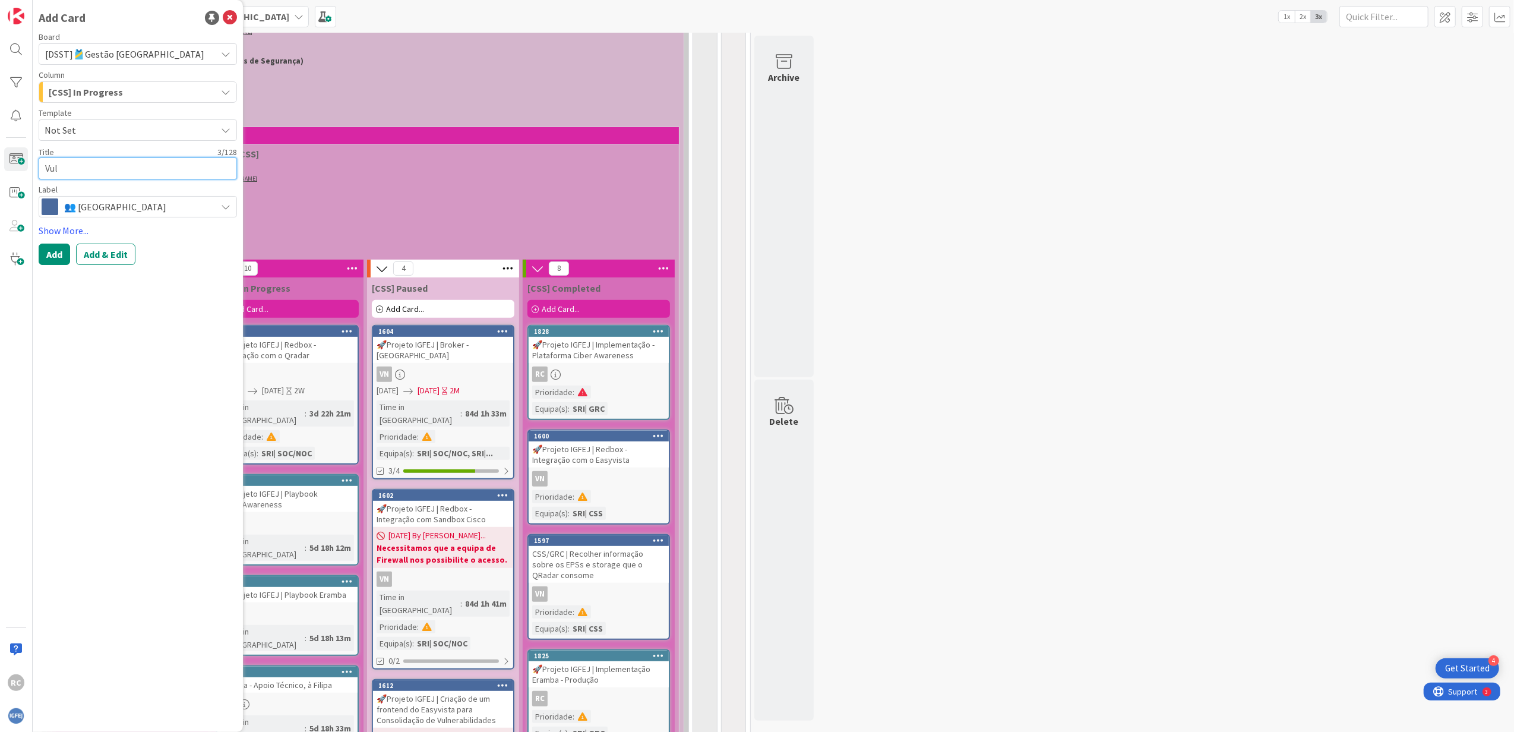
type textarea "Vuln"
type textarea "x"
type textarea "Vulne"
type textarea "x"
type textarea "Vulner"
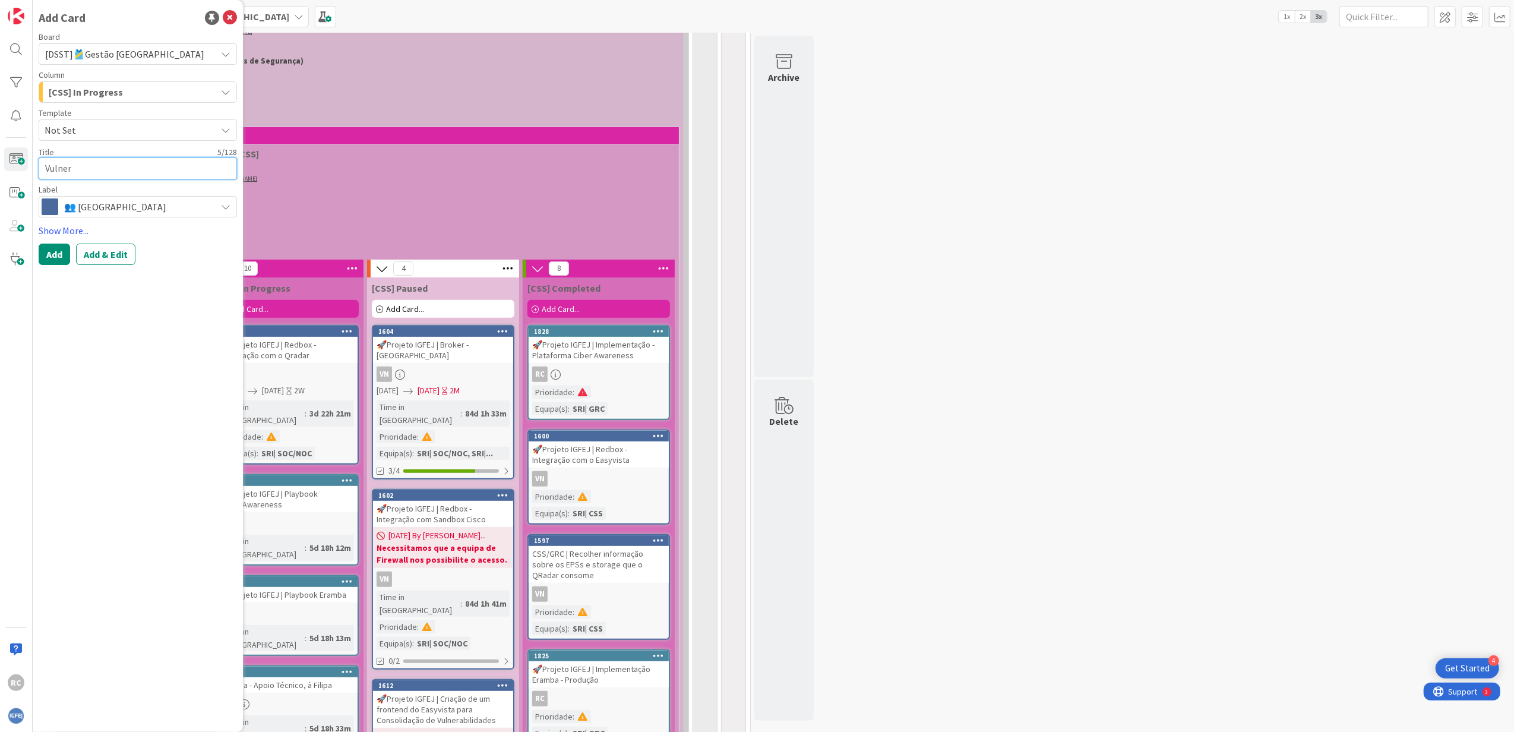
type textarea "x"
type textarea "Vulnera"
type textarea "x"
type textarea "Vulnerab"
type textarea "x"
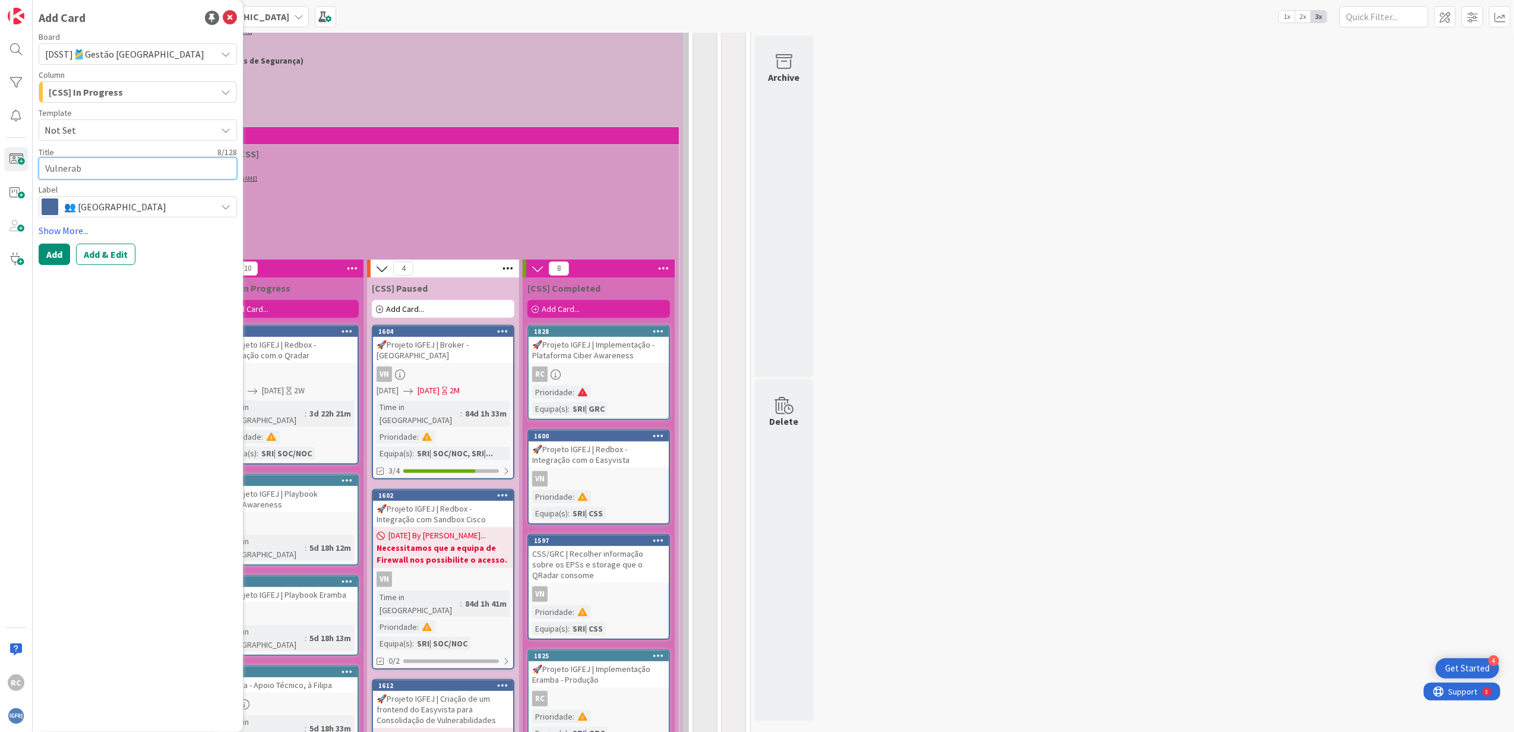
type textarea "Vulnerabi"
type textarea "x"
type textarea "Vulnerabil"
type textarea "x"
type textarea "Vulnerabili"
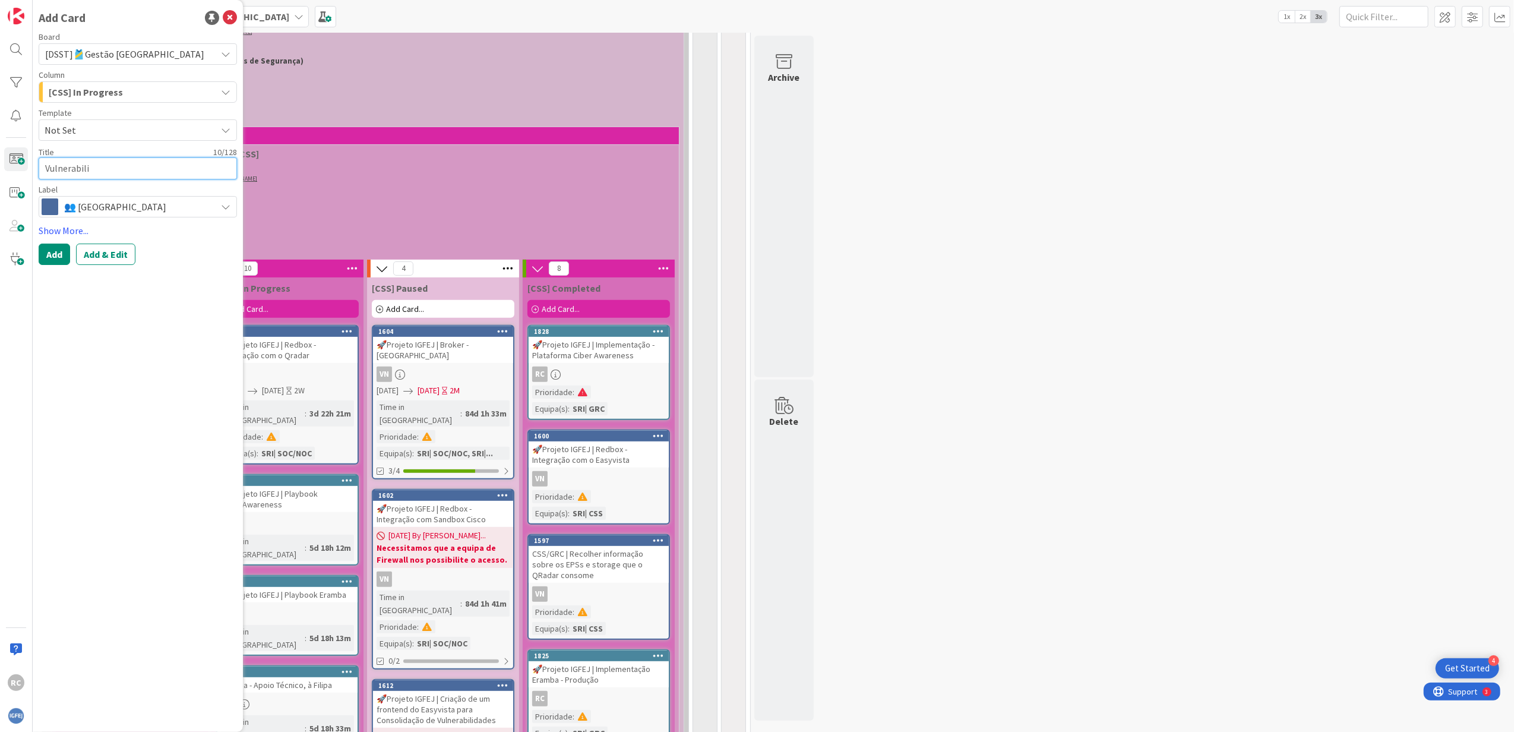
type textarea "x"
type textarea "Vulnerabilid"
type textarea "x"
type textarea "Vulnerabilida"
type textarea "x"
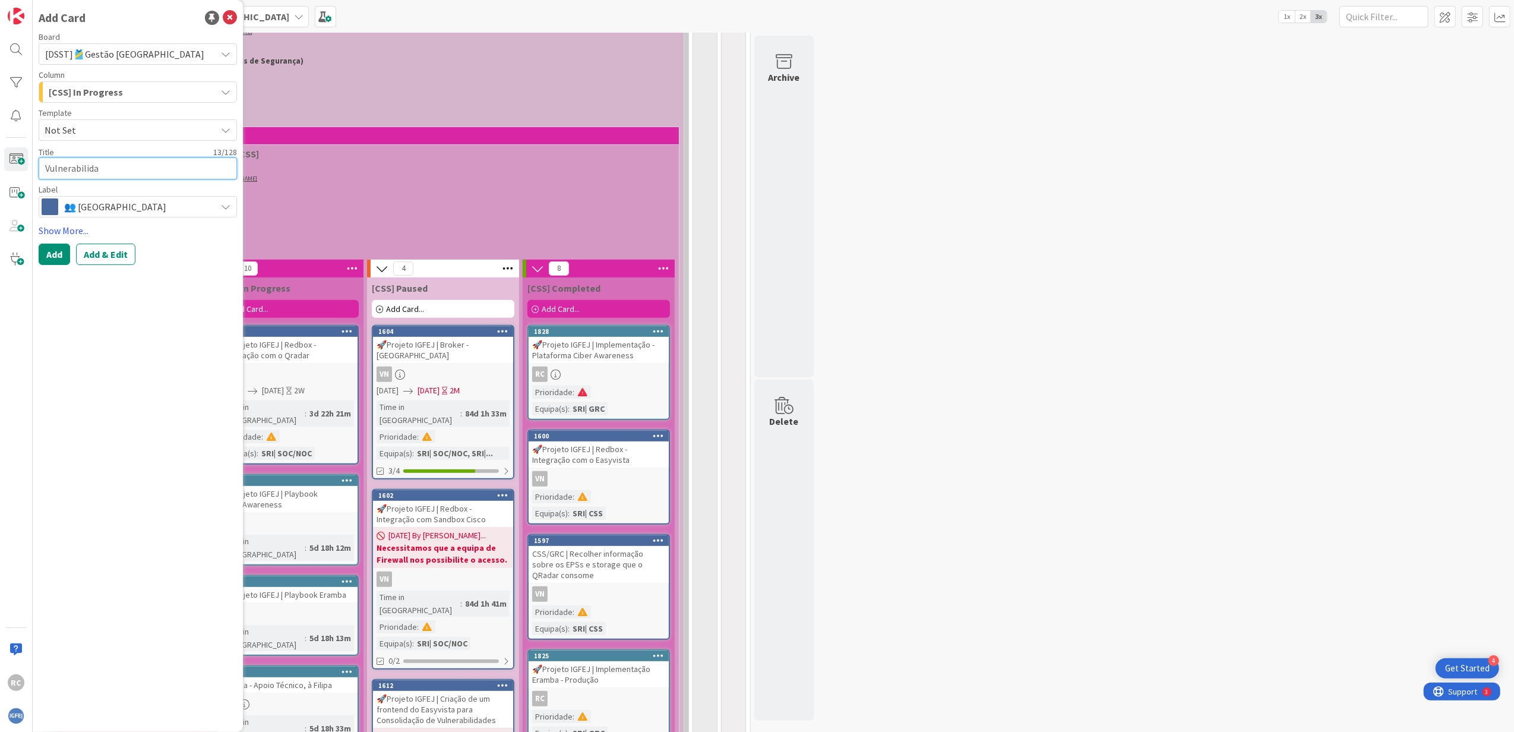
type textarea "Vulnerabilidad"
type textarea "x"
type textarea "Vulnerabilidade"
type textarea "x"
type textarea "Vulnerabilidades"
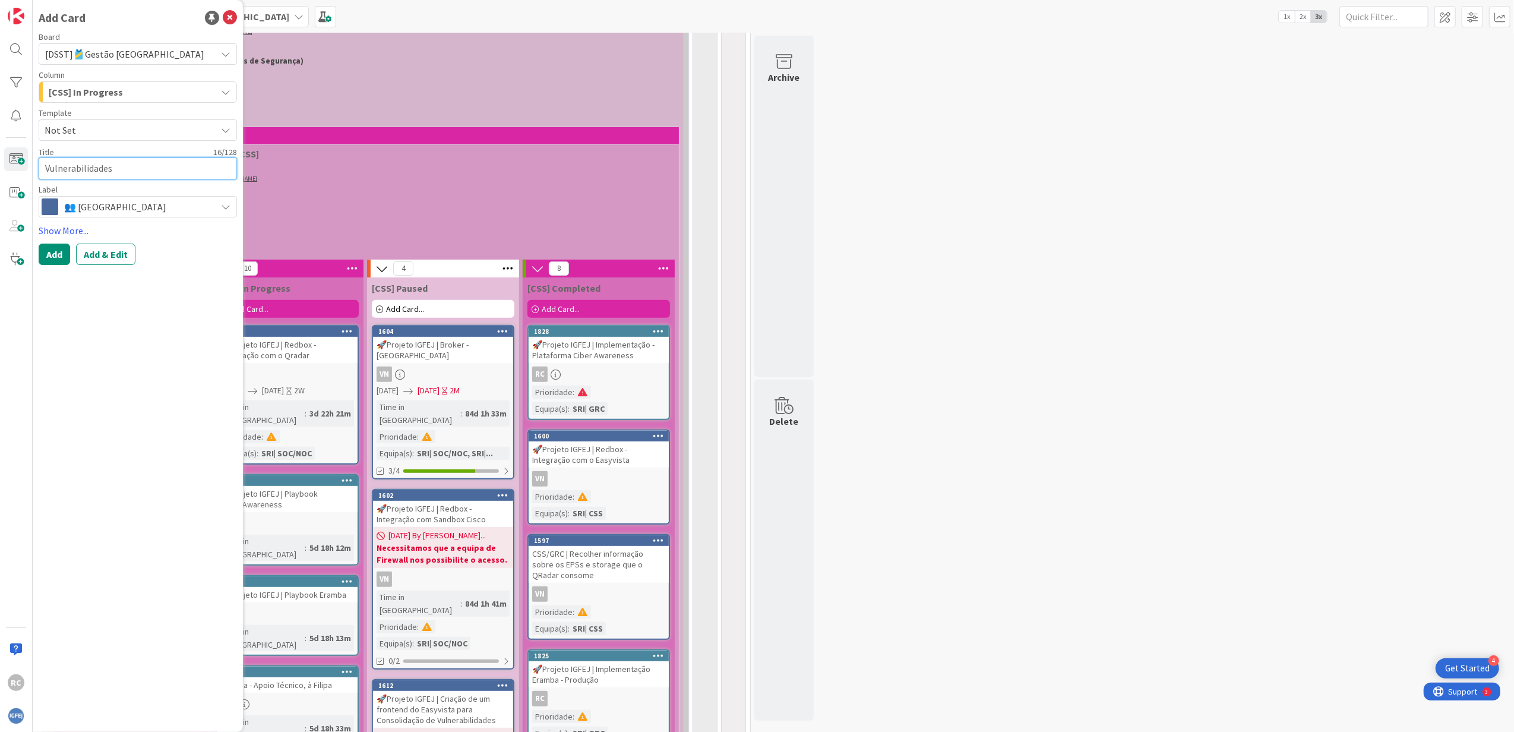
type textarea "x"
type textarea "Vulnerabilidades"
type textarea "x"
type textarea "Vulnerabilidades R"
type textarea "x"
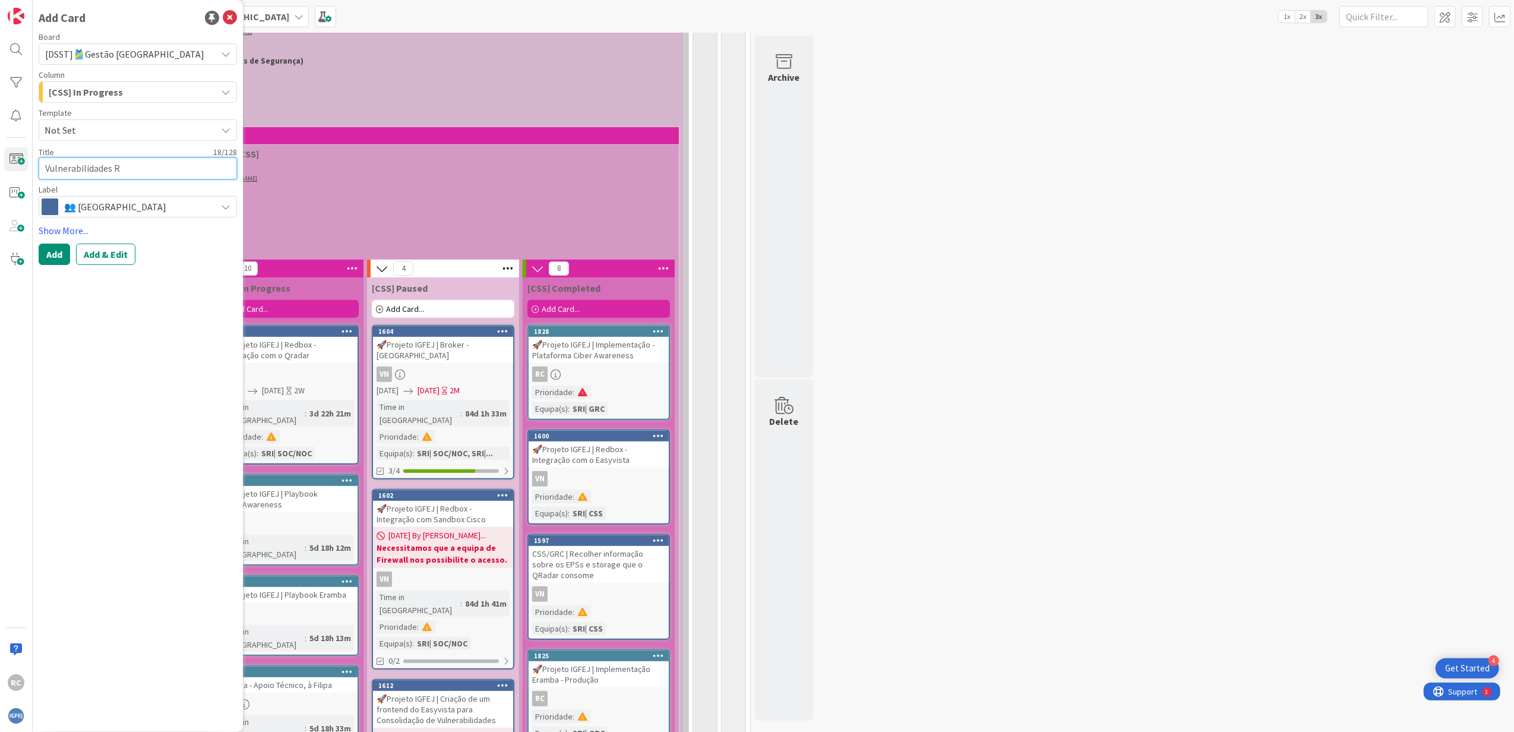
type textarea "Vulnerabilidades Re"
type textarea "x"
type textarea "Vulnerabilidades Rec"
type textarea "x"
type textarea "Vulnerabilidades Reco"
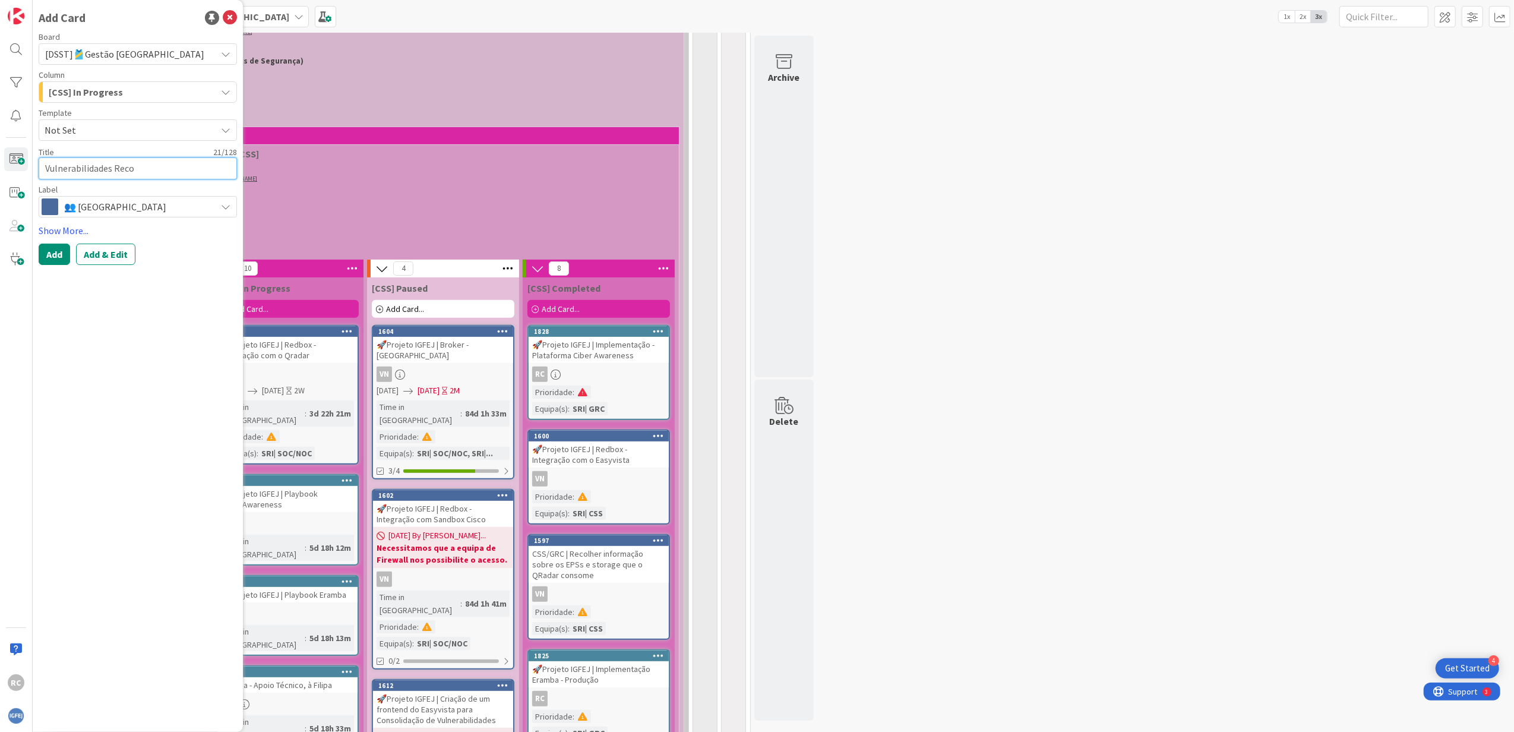
type textarea "x"
type textarea "Vulnerabilidades Recor"
type textarea "x"
type textarea "Vulnerabilidades Record"
type textarea "x"
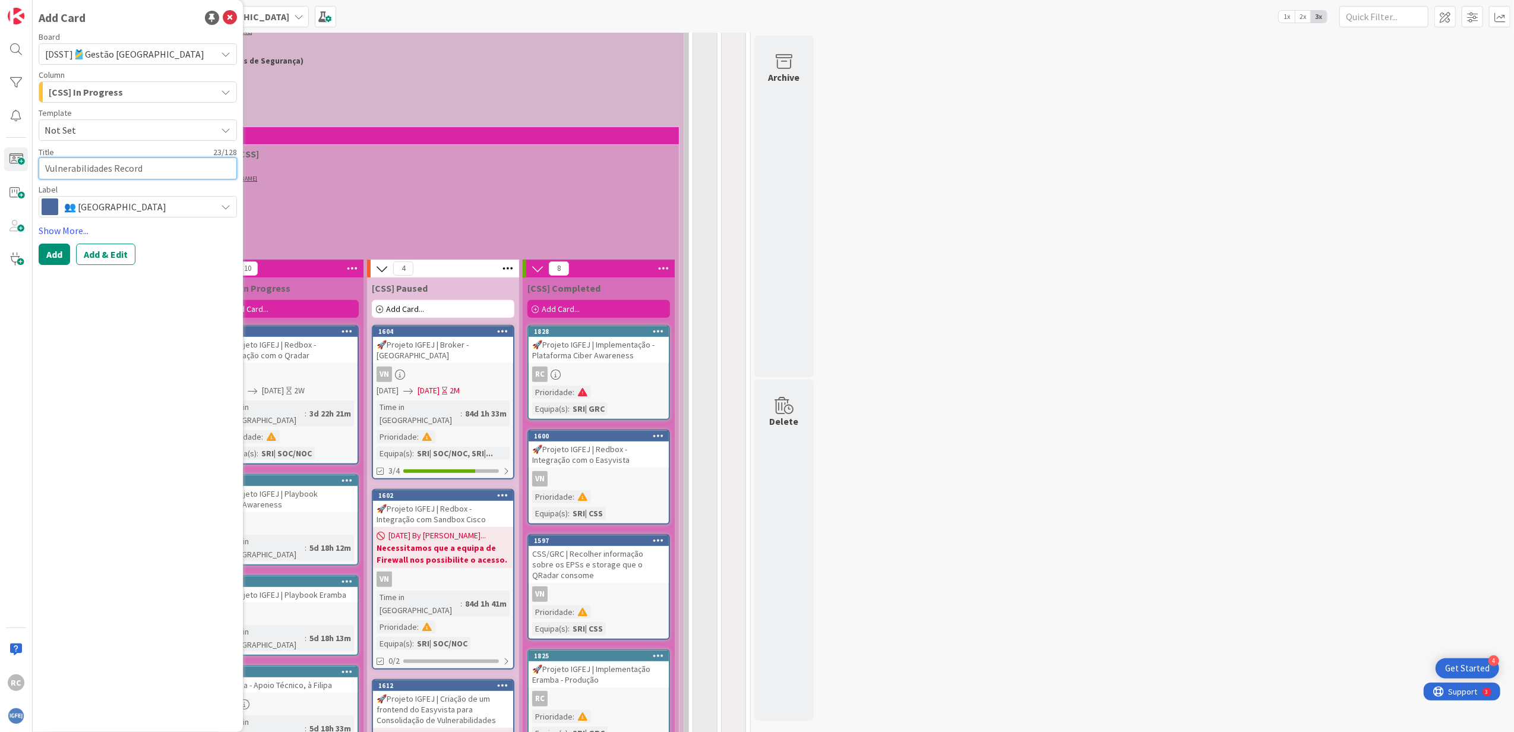
type textarea "Vulnerabilidades Recorde"
type textarea "x"
type textarea "Vulnerabilidades Recorded"
type textarea "x"
type textarea "Vulnerabilidades Recorded"
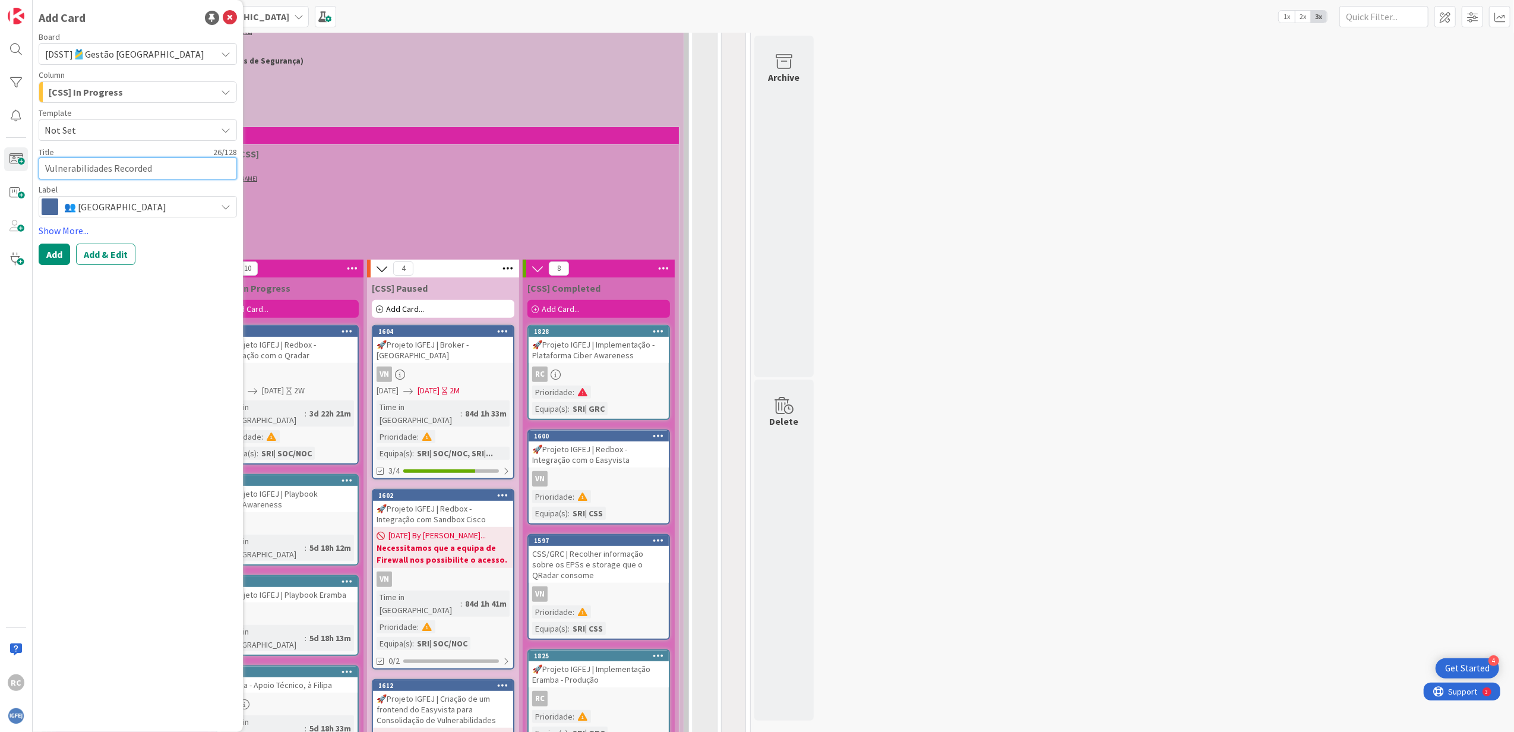
type textarea "x"
type textarea "Vulnerabilidades Recorded F"
type textarea "x"
type textarea "Vulnerabilidades Recorded Fu"
type textarea "x"
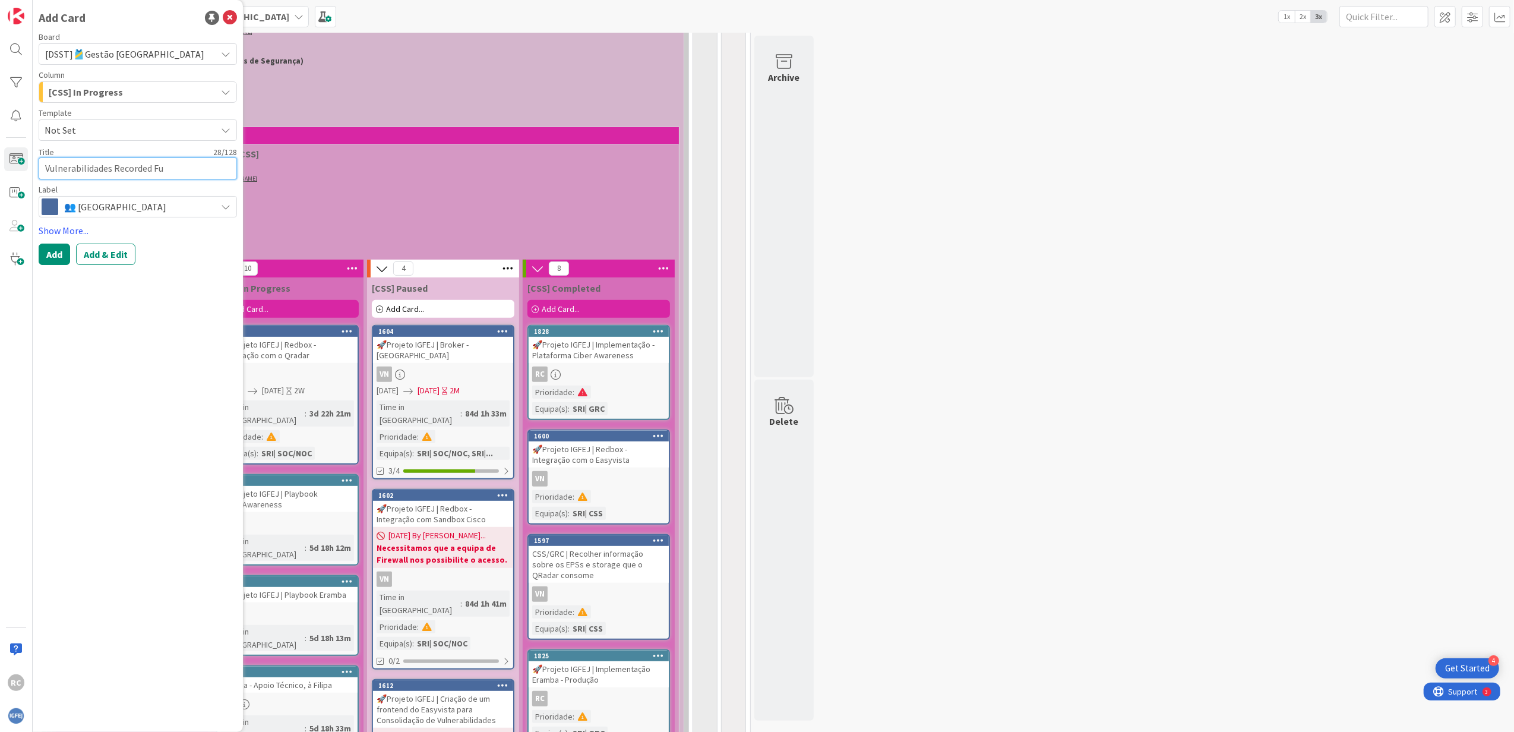
type textarea "Vulnerabilidades Recorded Fut"
type textarea "x"
type textarea "Vulnerabilidades Recorded Futu"
type textarea "x"
type textarea "Vulnerabilidades Recorded Futur"
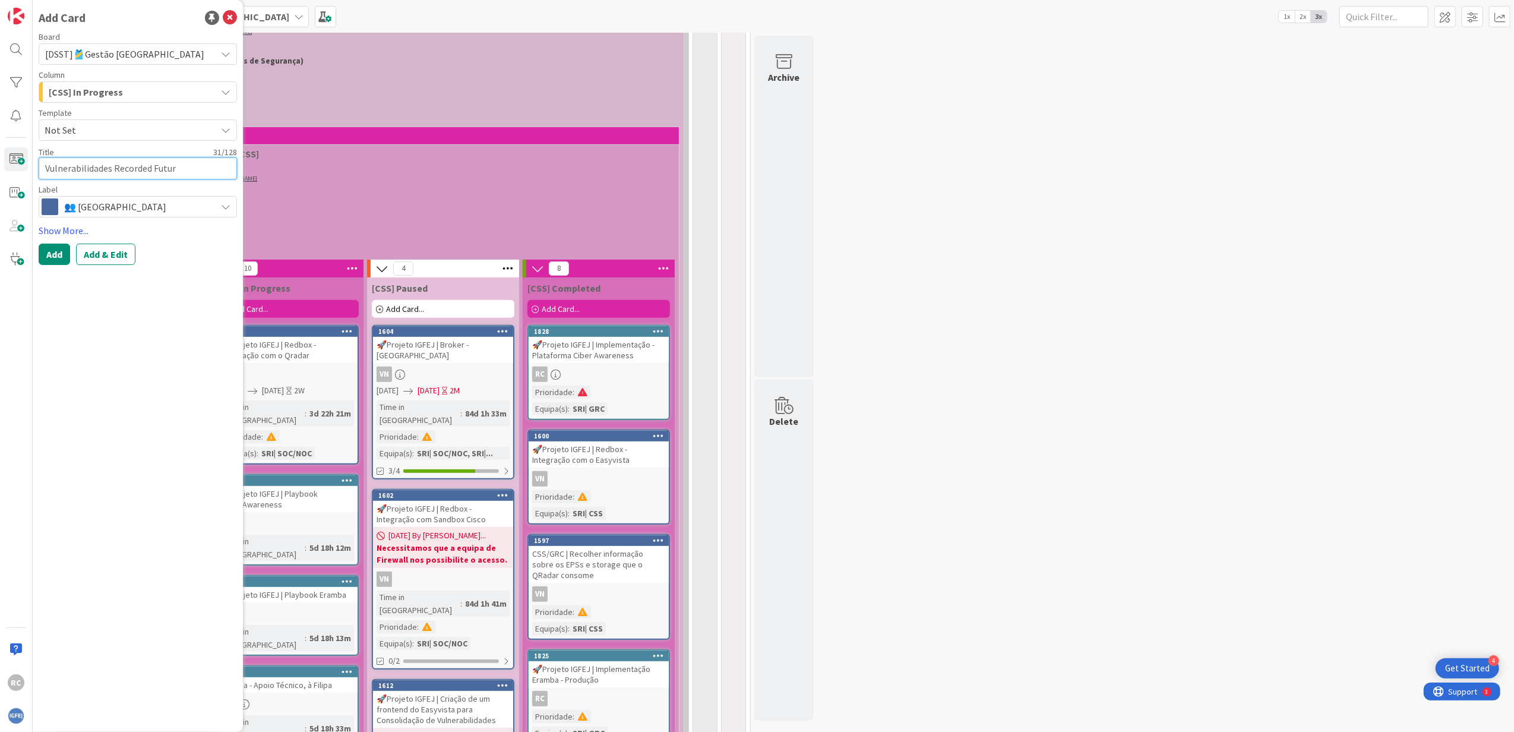
type textarea "x"
type textarea "Vulnerabilidades Recorded Future"
click at [226, 206] on icon at bounding box center [226, 207] width 10 height 10
click at [130, 229] on span "👤Individual" at bounding box center [156, 235] width 147 height 18
type textarea "x"
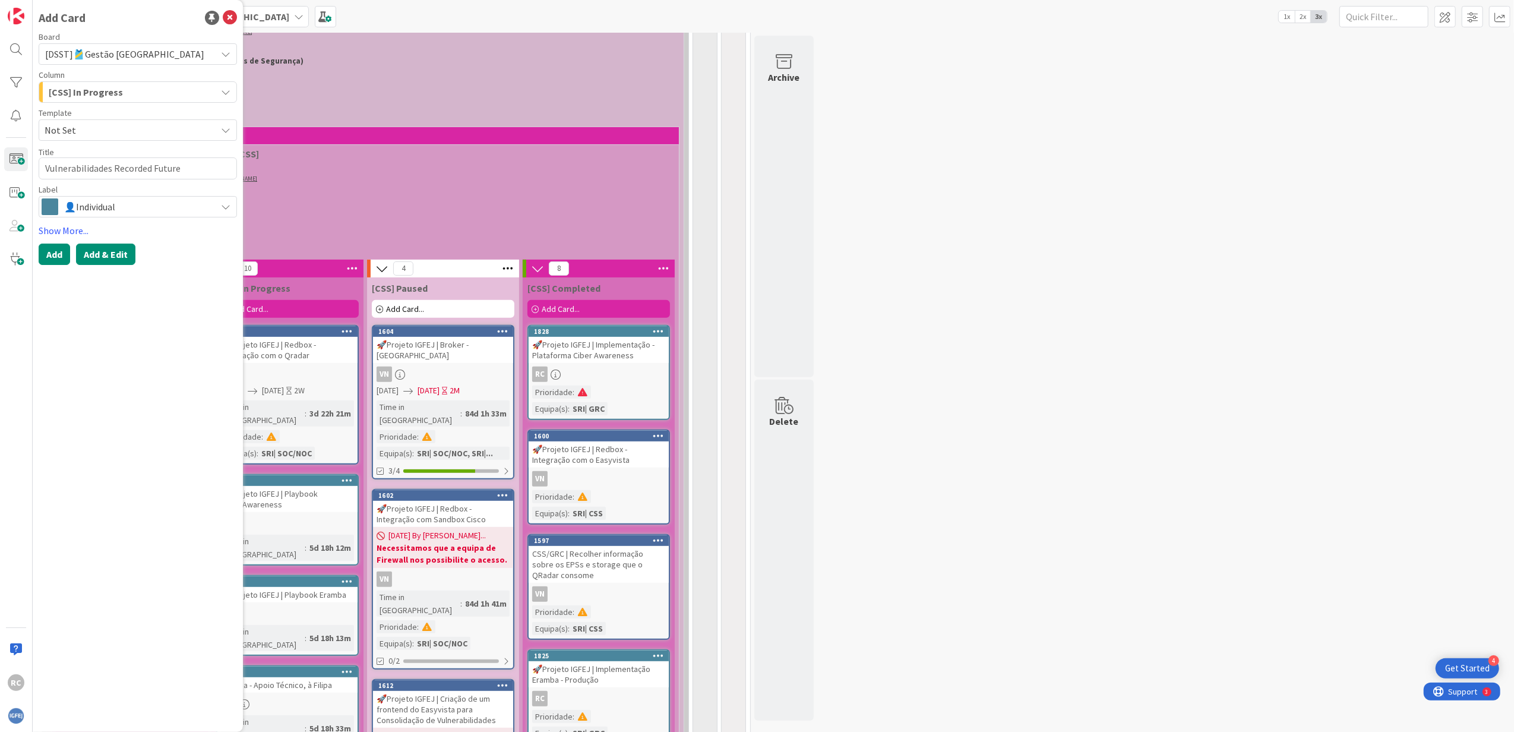
click at [120, 260] on button "Add & Edit" at bounding box center [105, 254] width 59 height 21
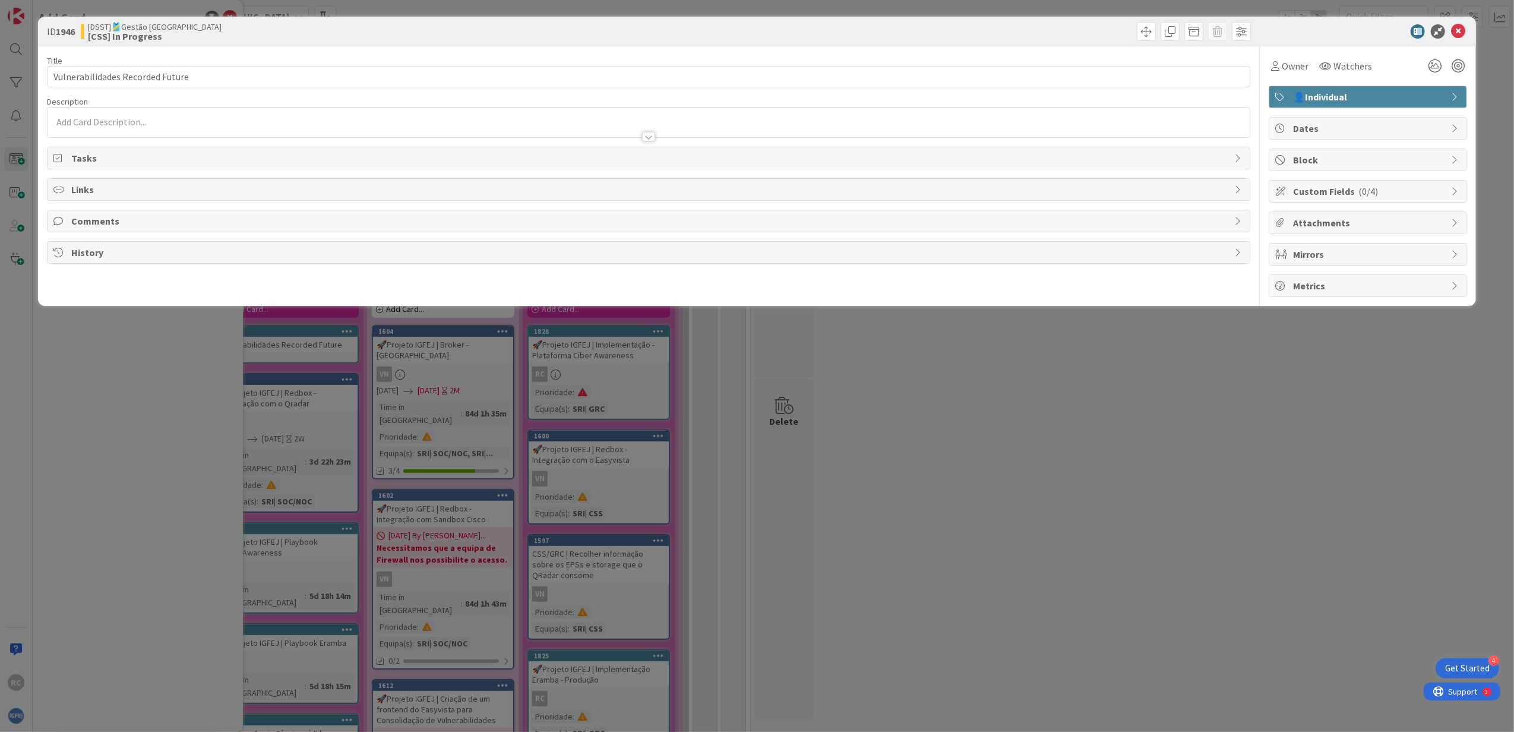
click at [251, 128] on div at bounding box center [649, 131] width 1203 height 12
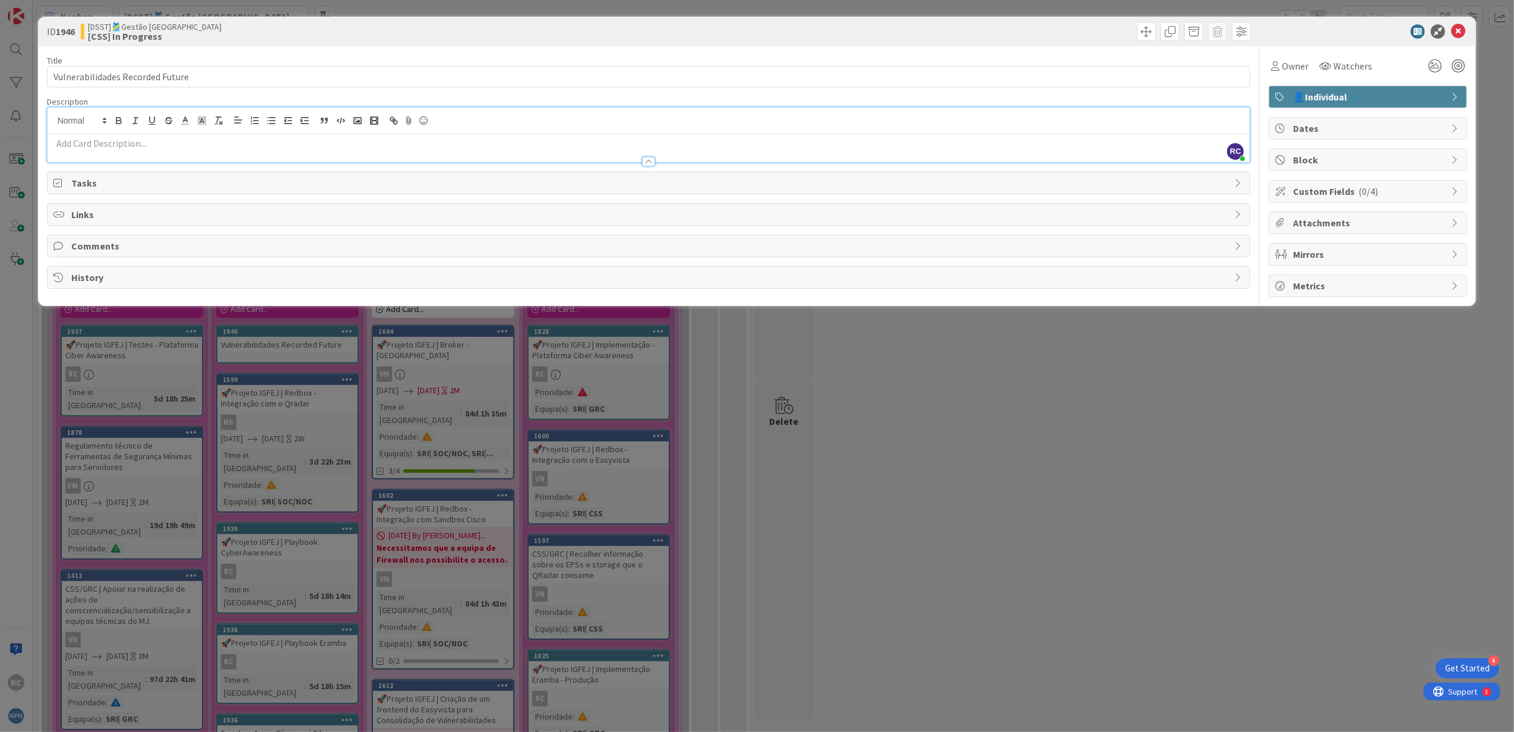
click at [231, 143] on p at bounding box center [648, 144] width 1191 height 14
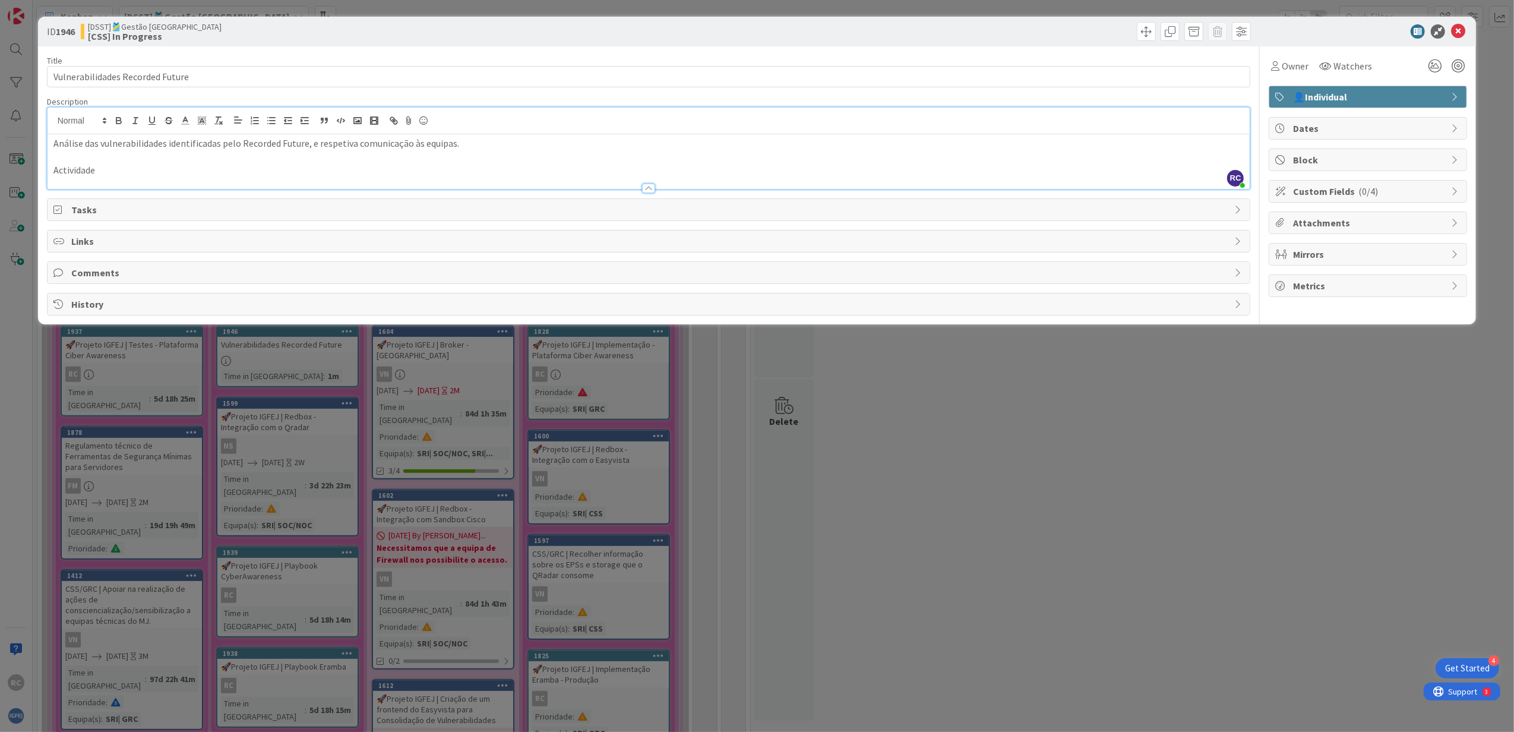
click at [151, 170] on p "Actividade" at bounding box center [648, 170] width 1191 height 14
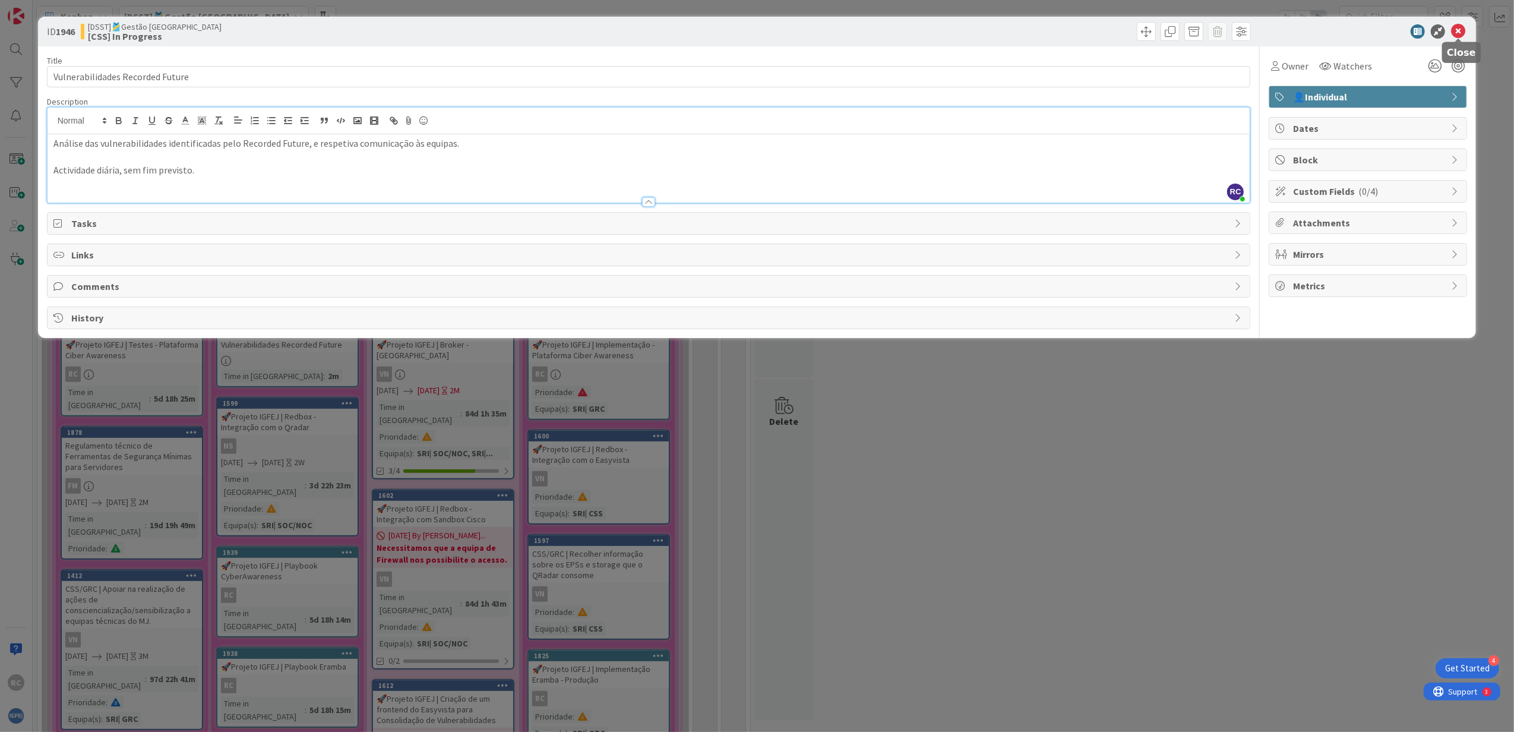
click at [1455, 34] on icon at bounding box center [1458, 31] width 14 height 14
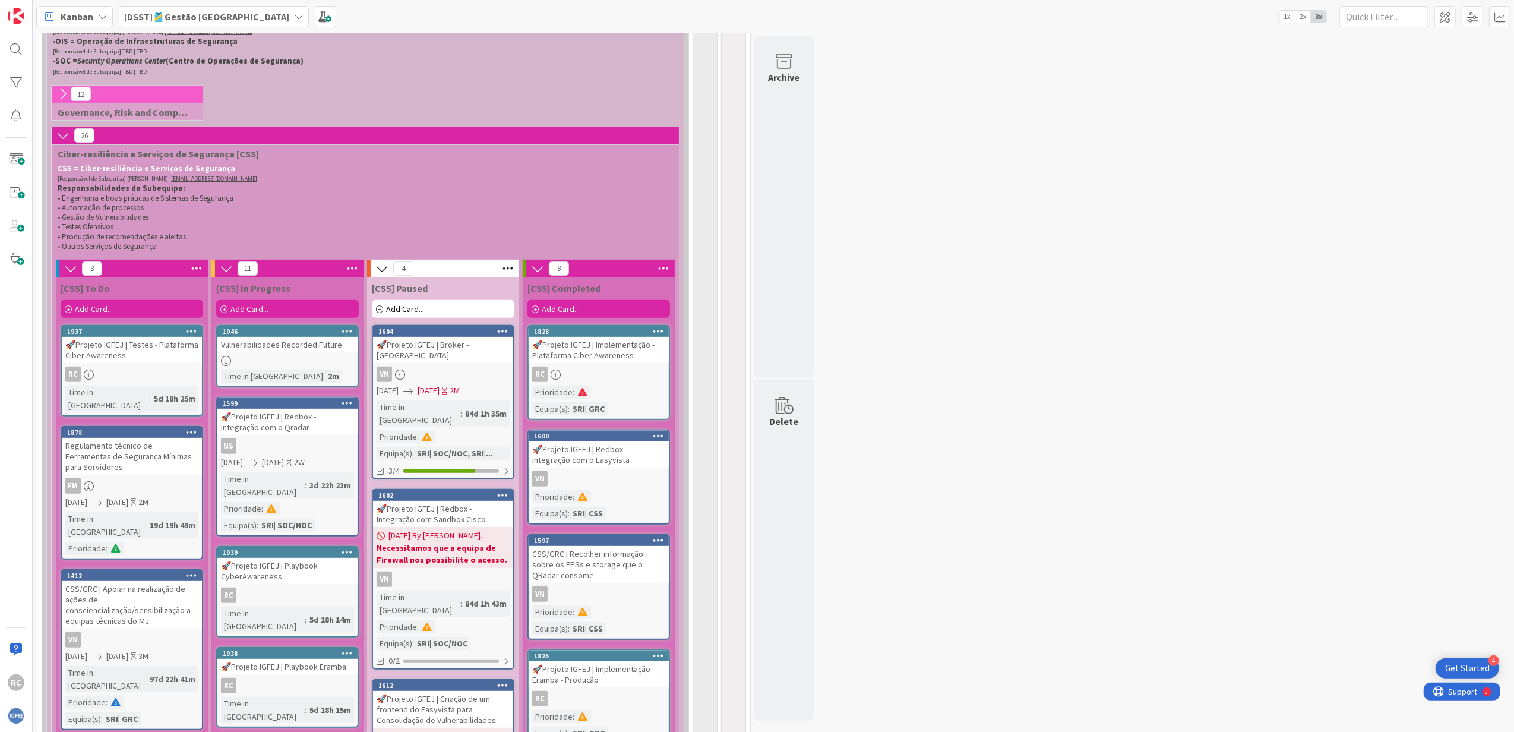
click at [280, 357] on link "1946 Vulnerabilidades Recorded Future Time in [GEOGRAPHIC_DATA] : 2m" at bounding box center [287, 356] width 143 height 62
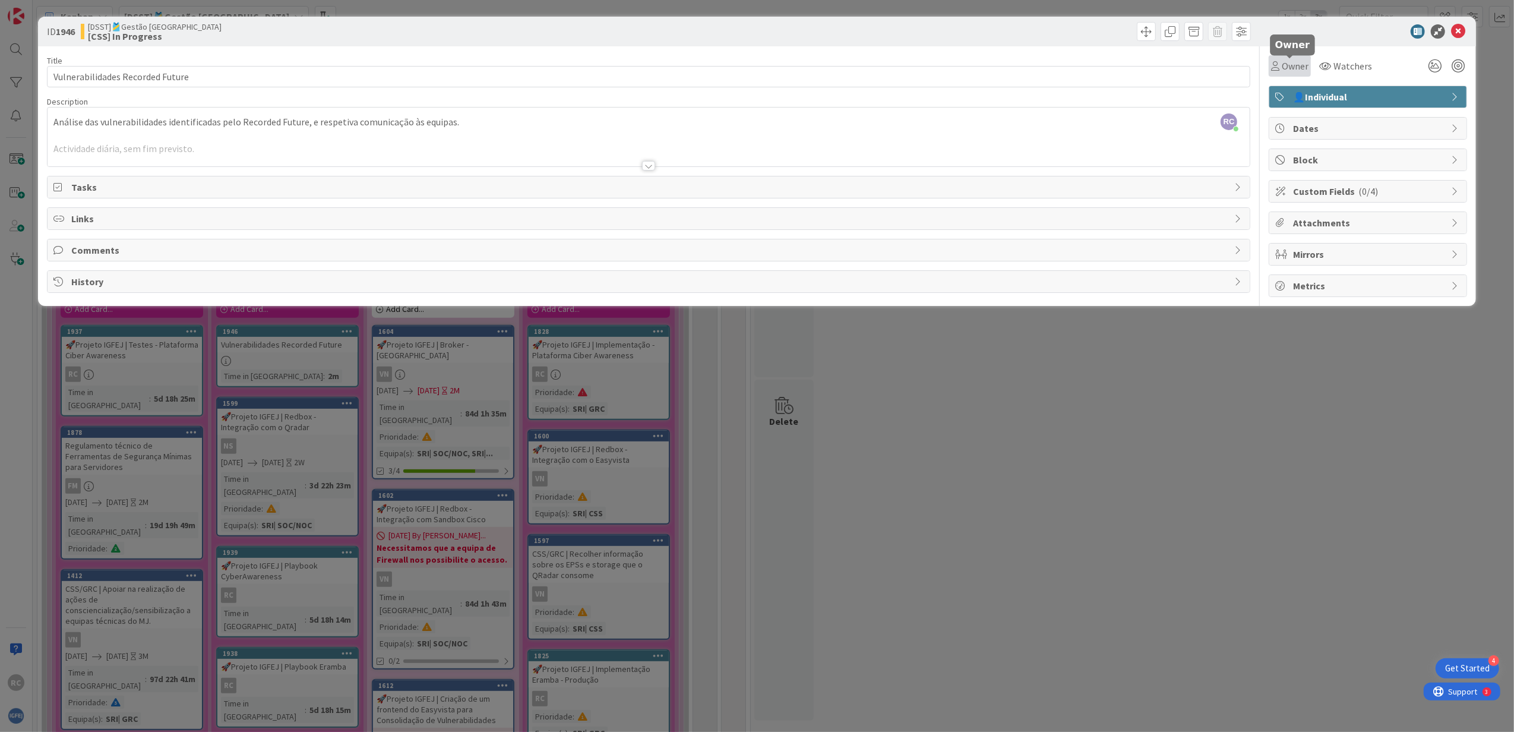
click at [1283, 67] on span "Owner" at bounding box center [1295, 66] width 27 height 14
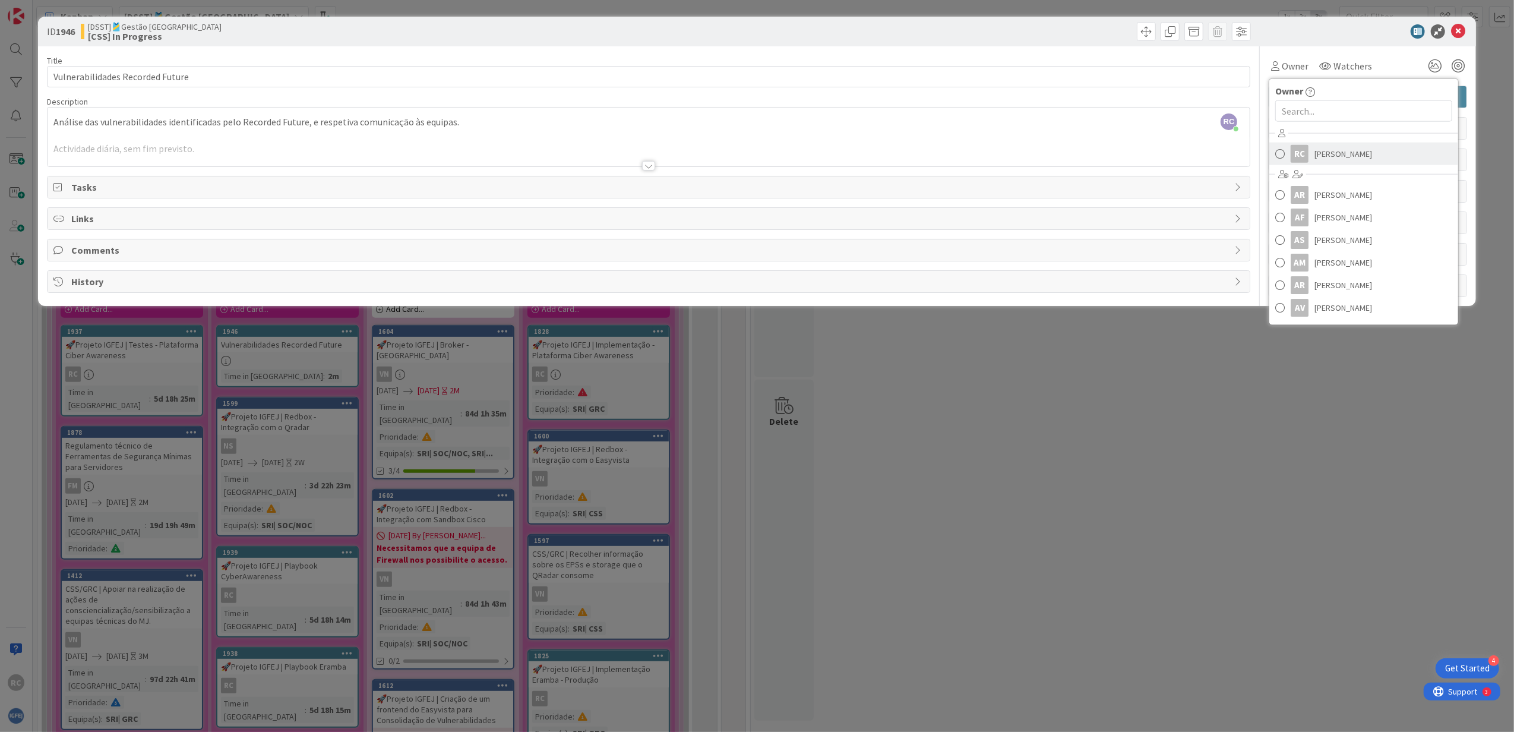
click at [1320, 150] on span "[PERSON_NAME]" at bounding box center [1344, 154] width 58 height 18
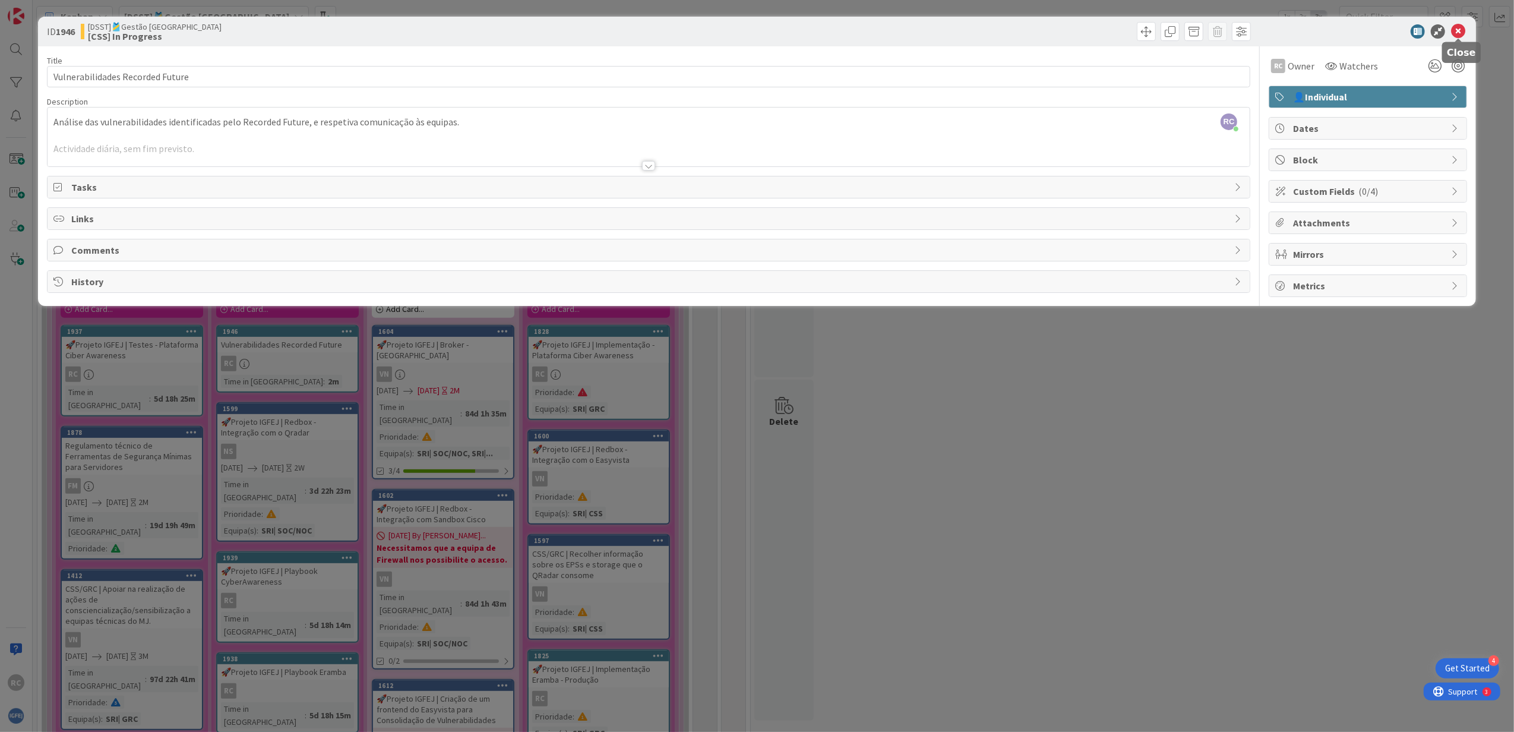
click at [1456, 29] on icon at bounding box center [1458, 31] width 14 height 14
